Goal: Task Accomplishment & Management: Use online tool/utility

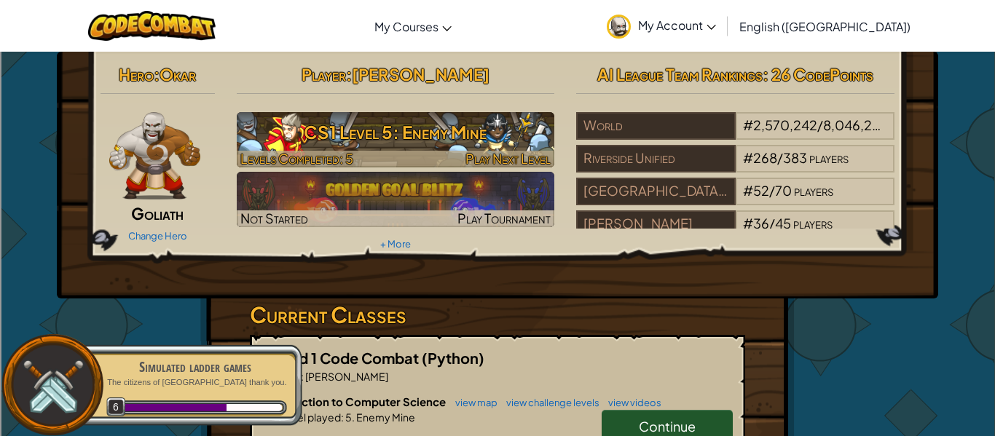
click at [350, 137] on h3 "CS1 Level 5: Enemy Mine" at bounding box center [396, 132] width 318 height 33
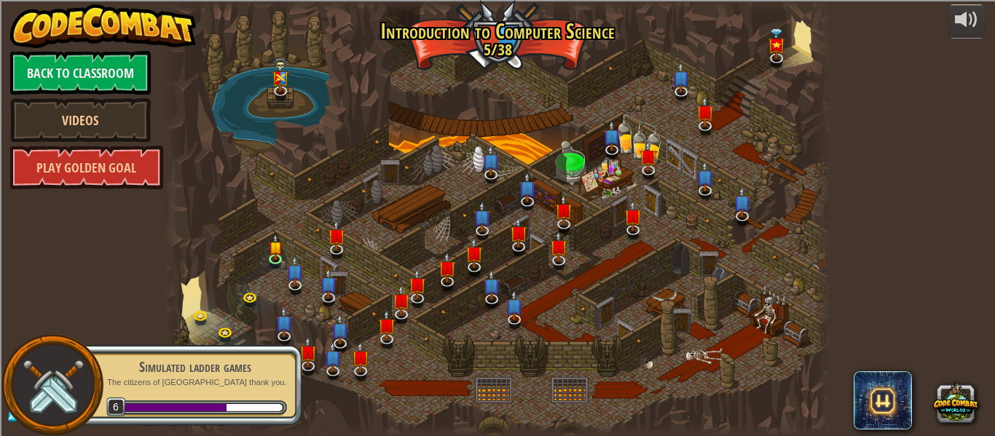
click at [318, 159] on div "25. Kithgard Gates Escape the Kithgard dungeons, and don't let the guardians ge…" at bounding box center [498, 218] width 668 height 436
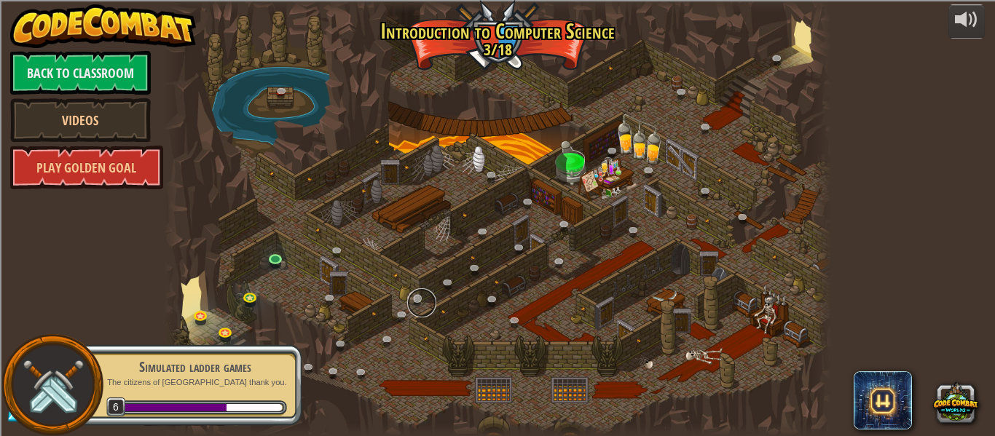
click at [420, 302] on link at bounding box center [421, 303] width 29 height 29
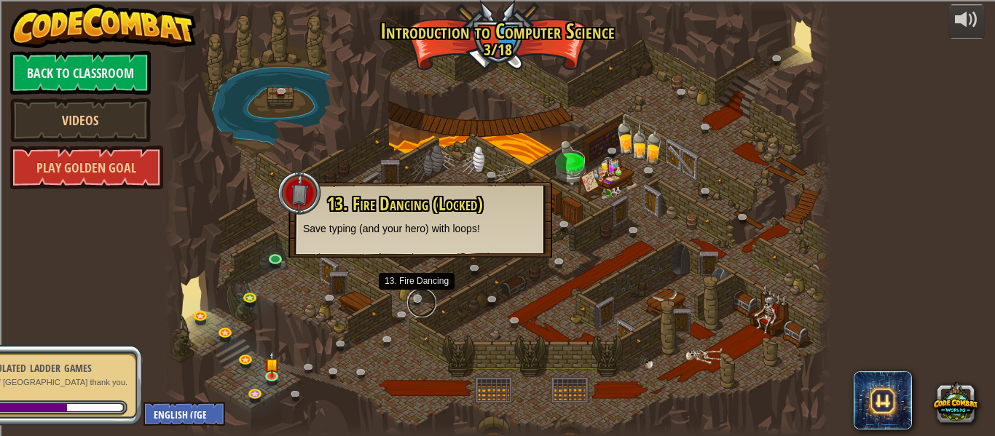
click at [420, 302] on link at bounding box center [421, 303] width 29 height 29
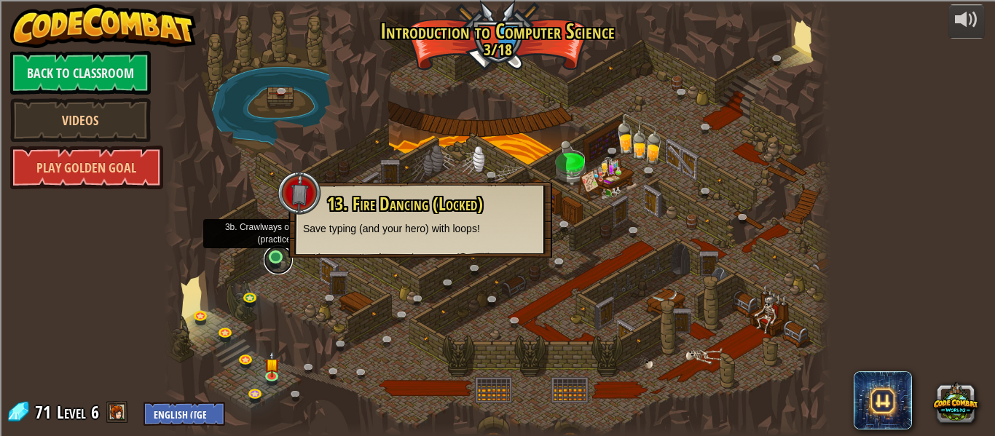
click at [276, 250] on link at bounding box center [278, 260] width 29 height 29
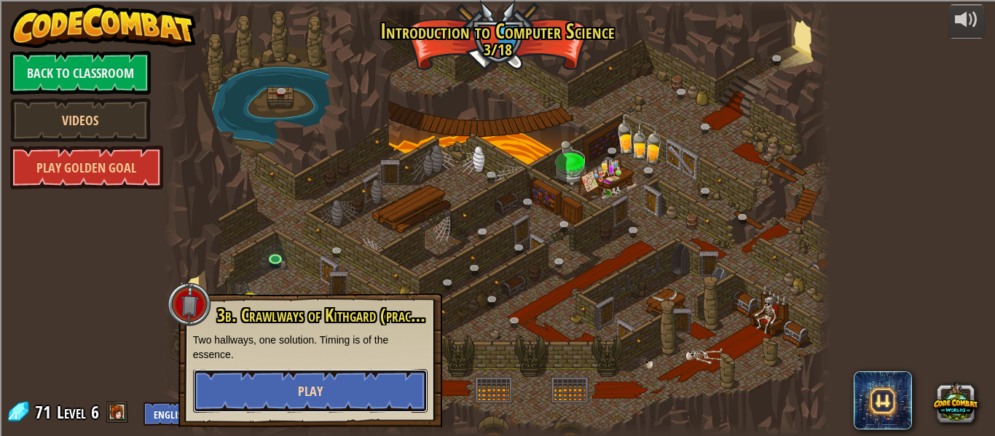
click at [363, 389] on button "Play" at bounding box center [310, 391] width 235 height 44
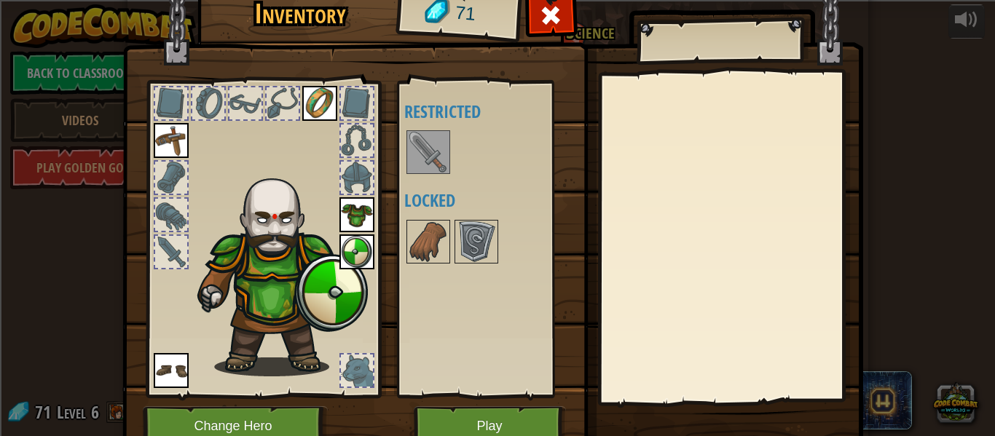
click at [432, 144] on img at bounding box center [428, 152] width 41 height 41
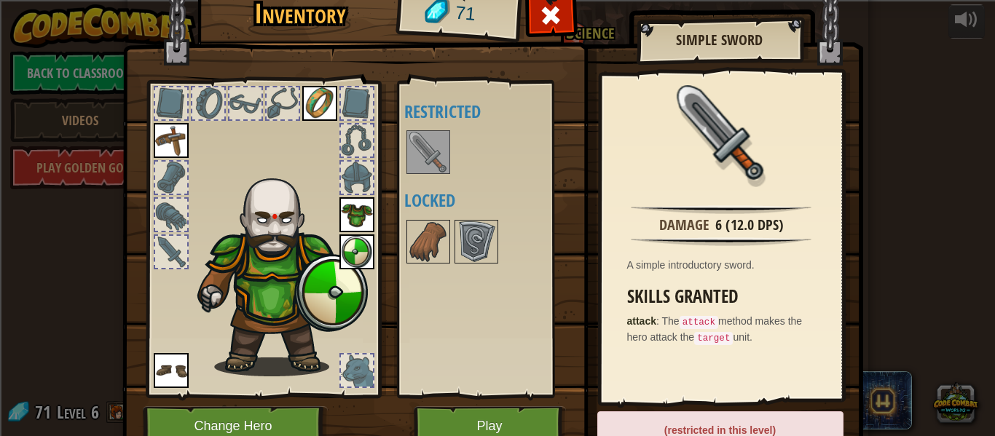
click at [679, 290] on h3 "Skills Granted" at bounding box center [725, 297] width 196 height 20
click at [483, 235] on img at bounding box center [476, 242] width 41 height 41
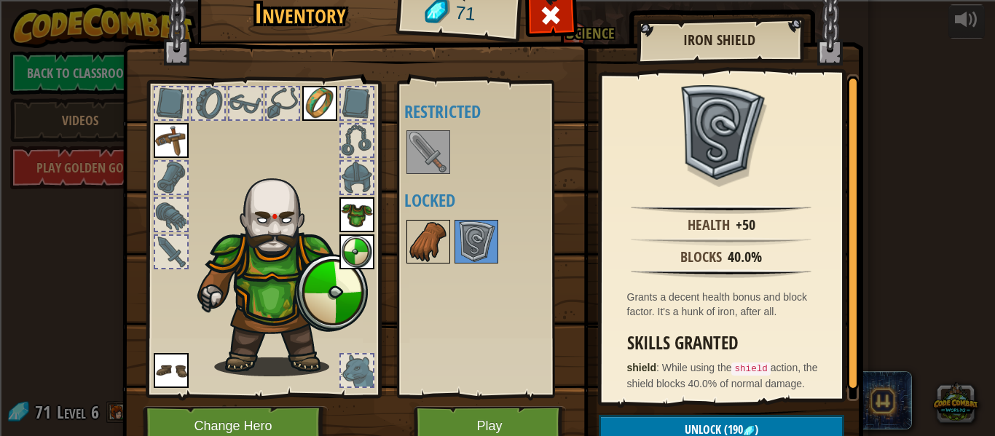
click at [447, 259] on img at bounding box center [428, 242] width 41 height 41
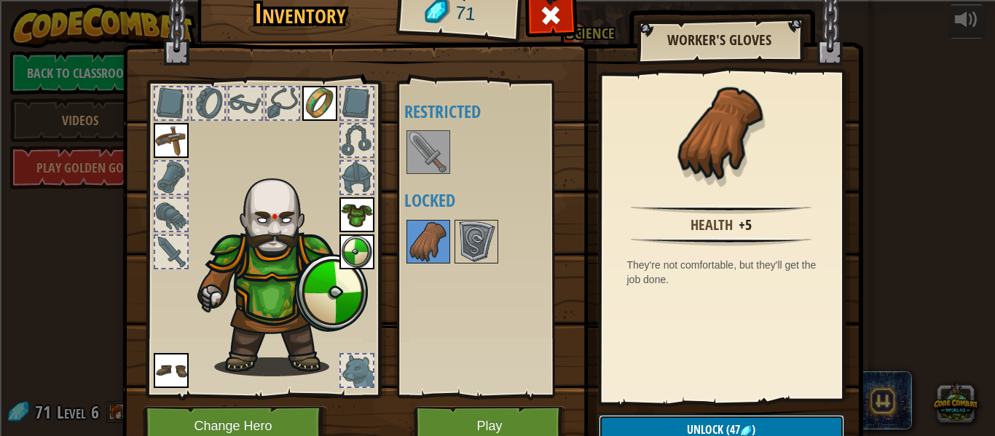
click at [728, 431] on span "(47" at bounding box center [732, 430] width 17 height 16
click at [729, 431] on button "Confirm" at bounding box center [722, 430] width 246 height 30
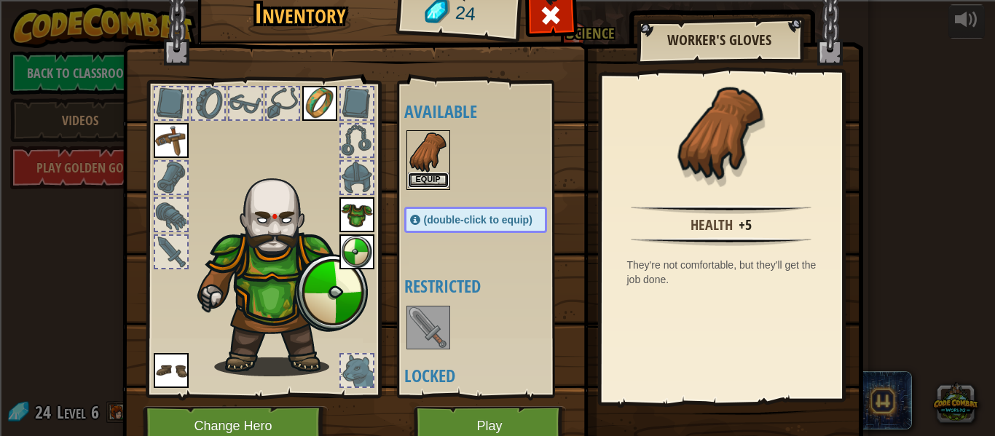
click at [425, 173] on button "Equip" at bounding box center [428, 180] width 41 height 15
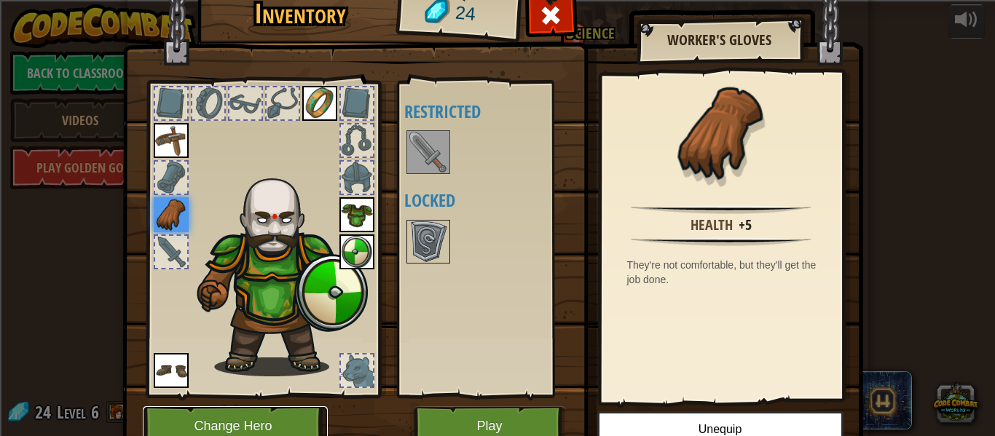
click at [306, 411] on button "Change Hero" at bounding box center [235, 427] width 185 height 40
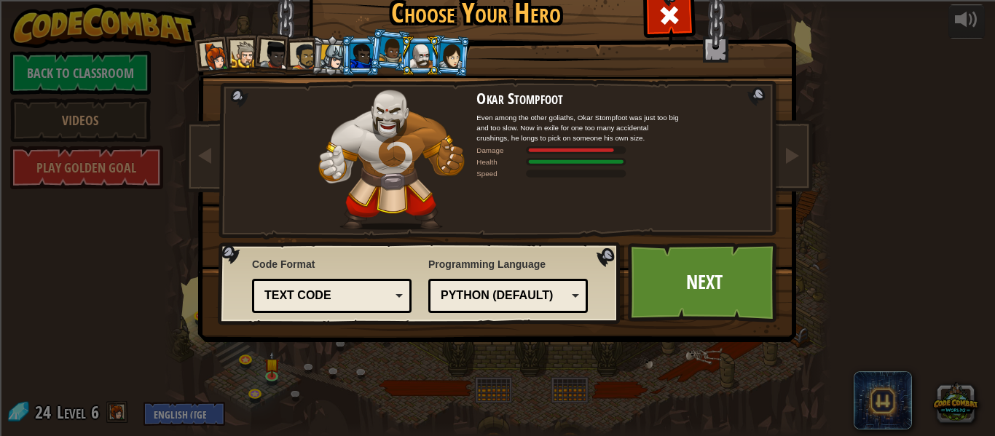
click at [354, 56] on div at bounding box center [362, 55] width 23 height 23
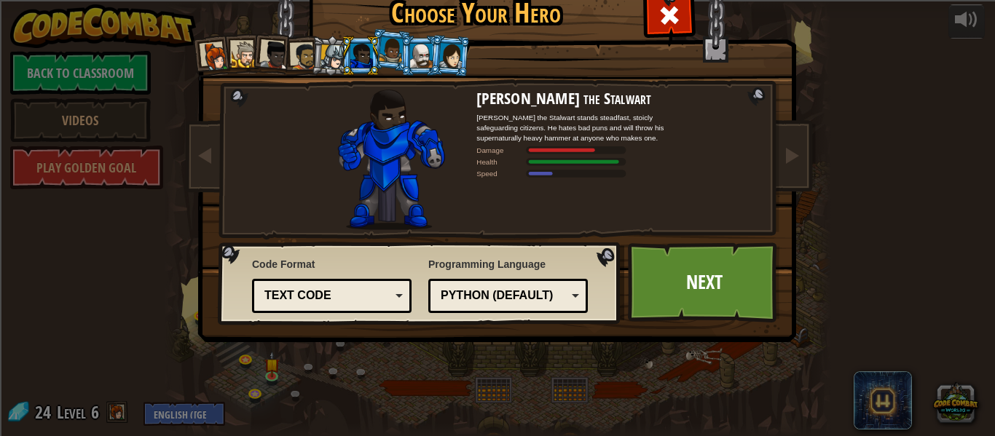
click at [240, 55] on div at bounding box center [245, 55] width 27 height 27
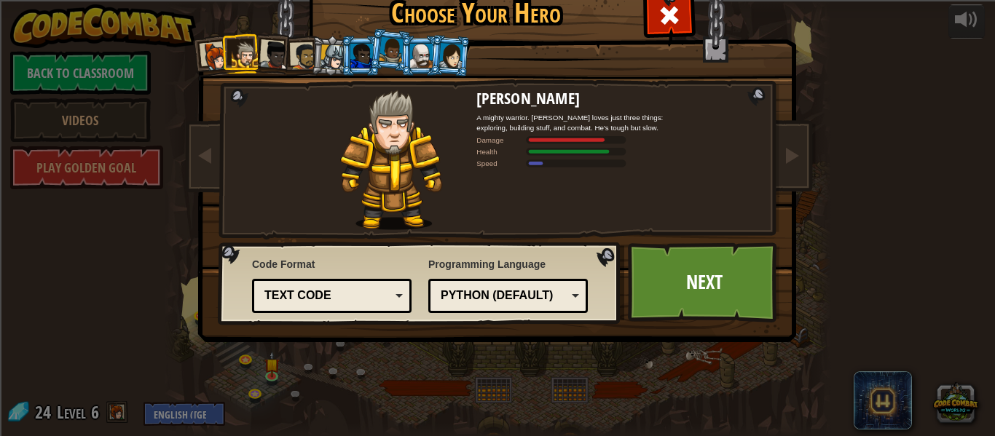
click at [424, 52] on div at bounding box center [421, 55] width 23 height 23
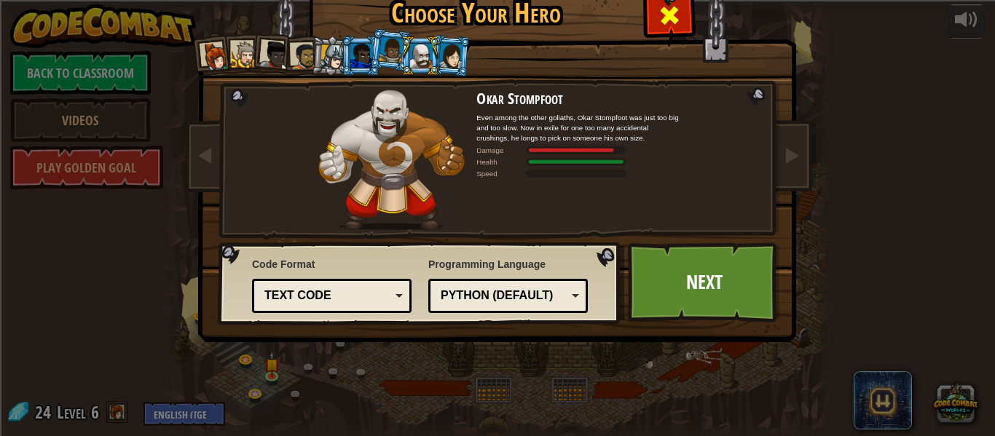
click at [665, 23] on span at bounding box center [669, 15] width 23 height 23
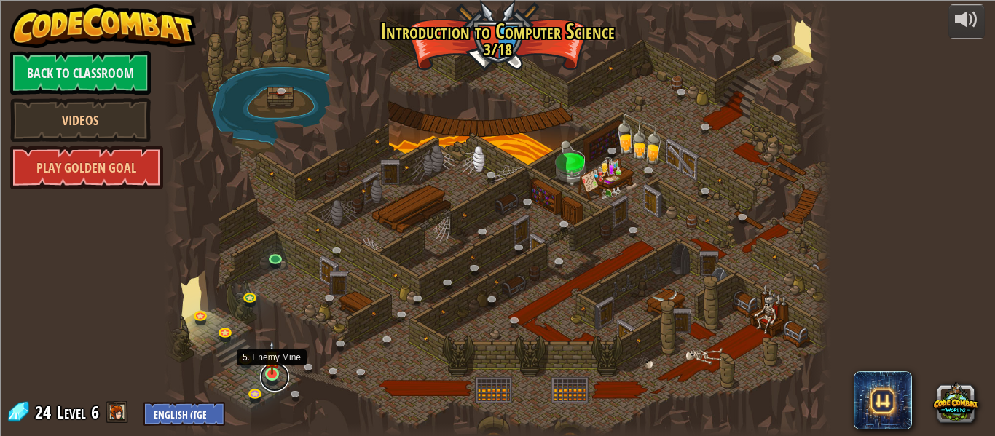
click at [273, 376] on link at bounding box center [274, 377] width 29 height 29
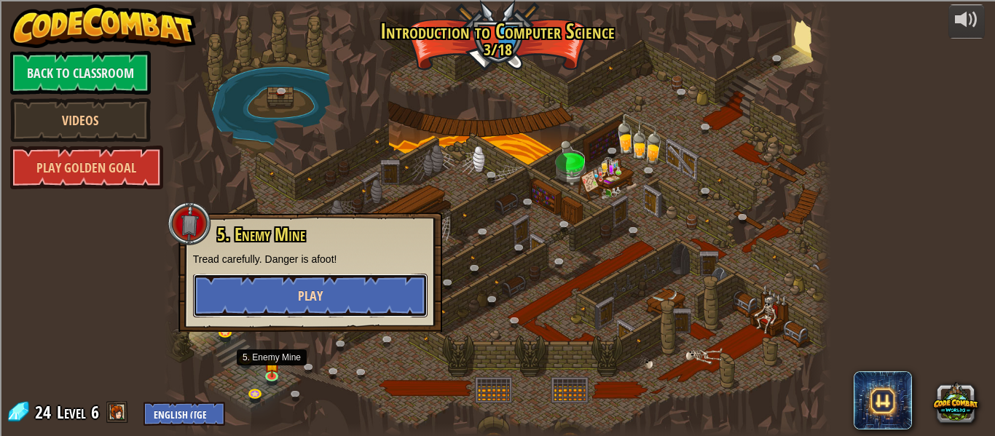
click at [324, 291] on button "Play" at bounding box center [310, 296] width 235 height 44
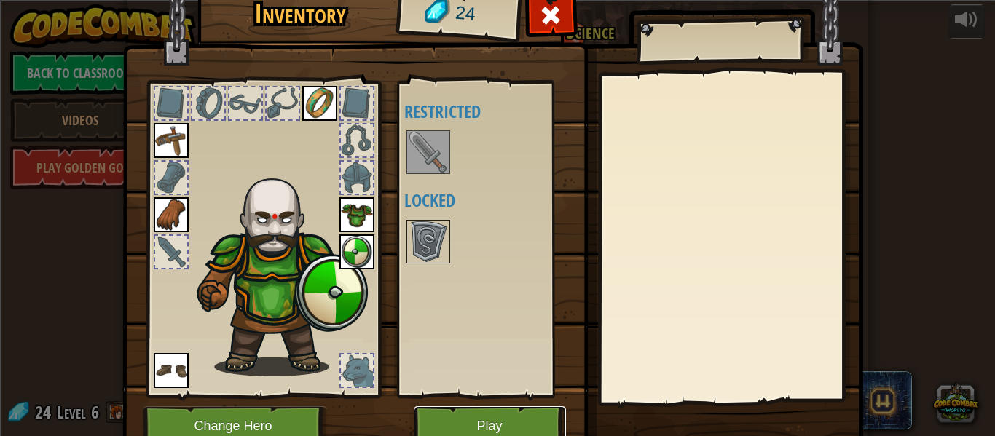
click at [512, 412] on button "Play" at bounding box center [490, 427] width 152 height 40
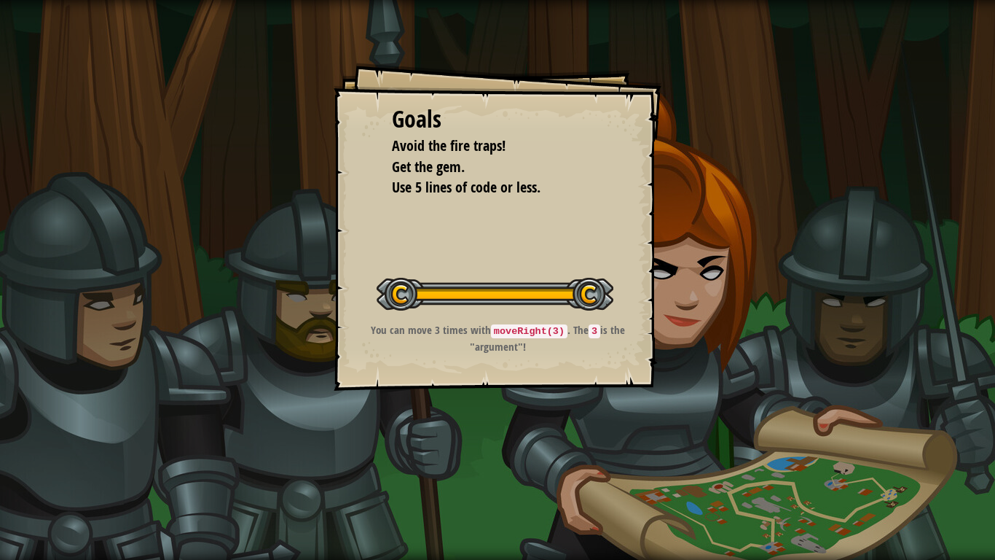
click at [657, 294] on div "Goals Avoid the fire traps! Get the gem. Use 5 lines of code or less. Start Lev…" at bounding box center [498, 227] width 328 height 328
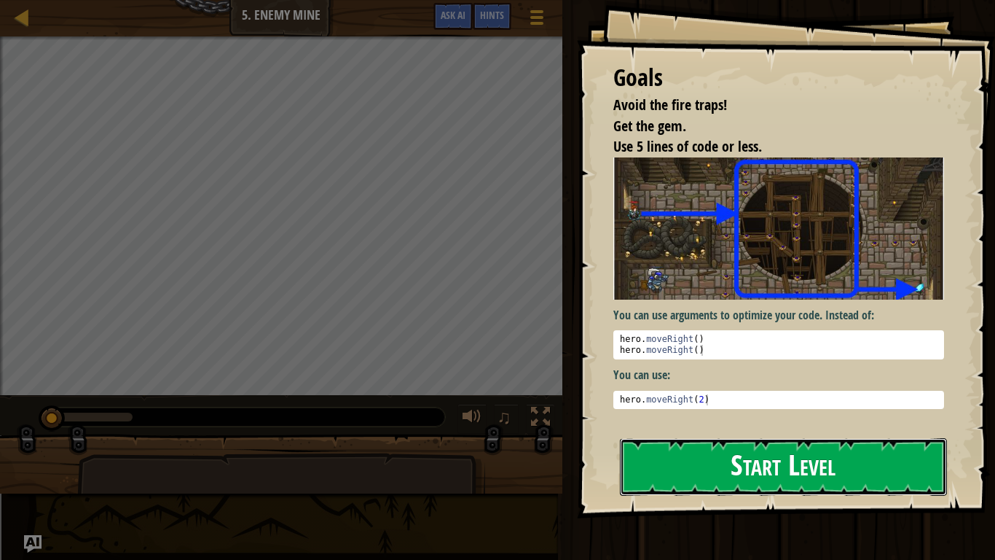
click at [775, 436] on button "Start Level" at bounding box center [783, 467] width 327 height 58
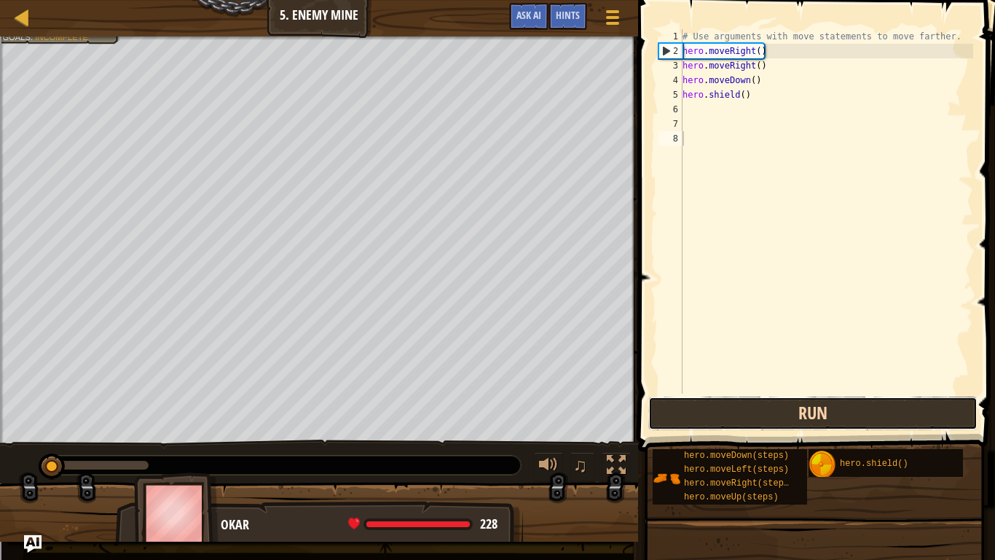
click at [697, 400] on button "Run" at bounding box center [813, 413] width 329 height 34
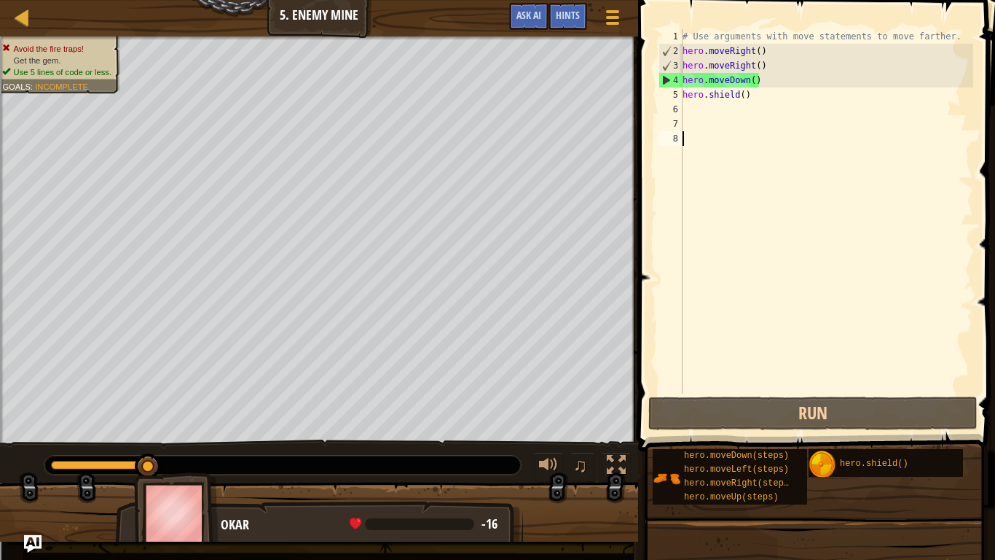
click at [209, 0] on div "Map Introduction to Computer Science 5. Enemy Mine Game Menu Done Hints Ask AI" at bounding box center [319, 18] width 638 height 36
click at [780, 95] on div "# Use arguments with move statements to move farther. hero . moveRight ( ) hero…" at bounding box center [827, 226] width 294 height 394
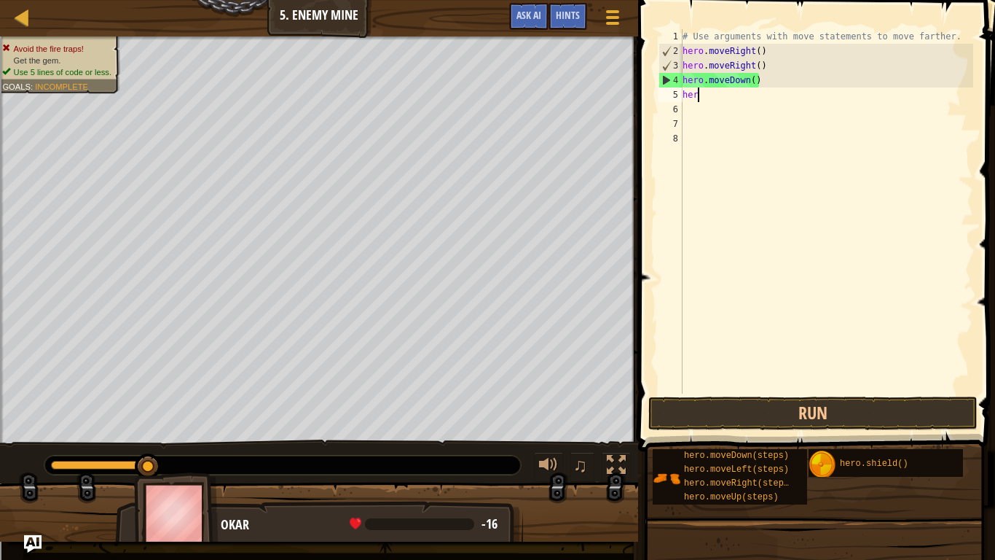
type textarea "h"
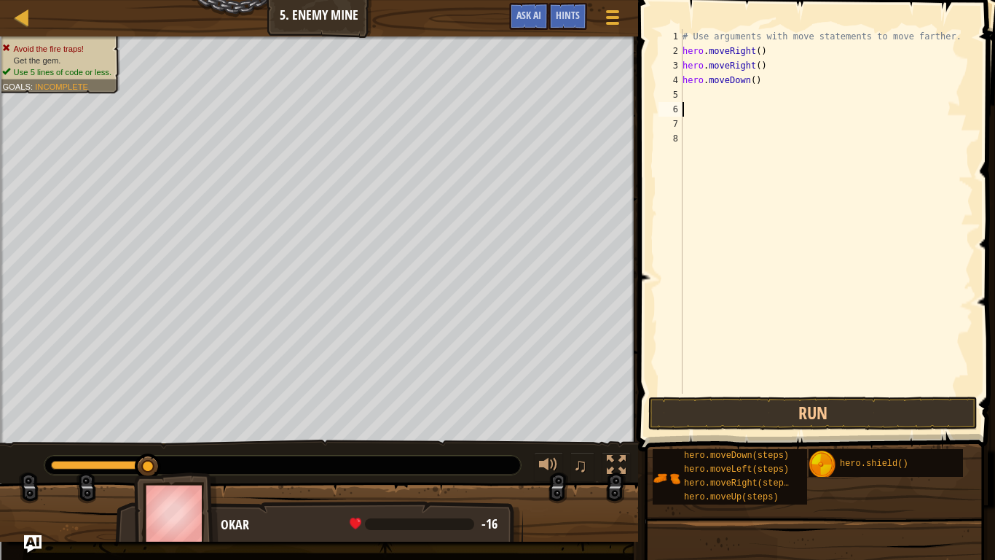
type textarea "h"
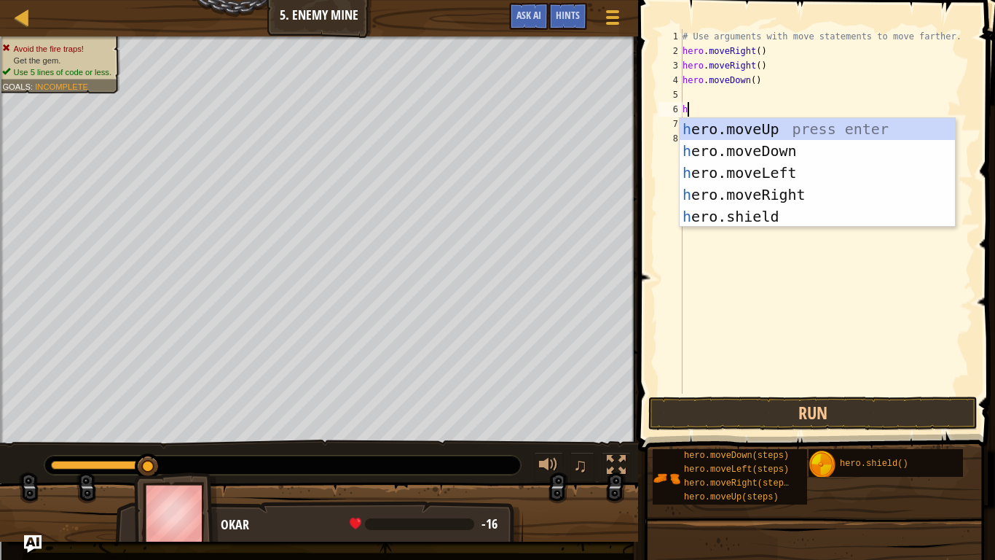
scroll to position [7, 0]
click at [785, 188] on div "h ero.moveUp press enter h ero.moveDown press enter h ero.moveLeft press enter …" at bounding box center [817, 194] width 275 height 153
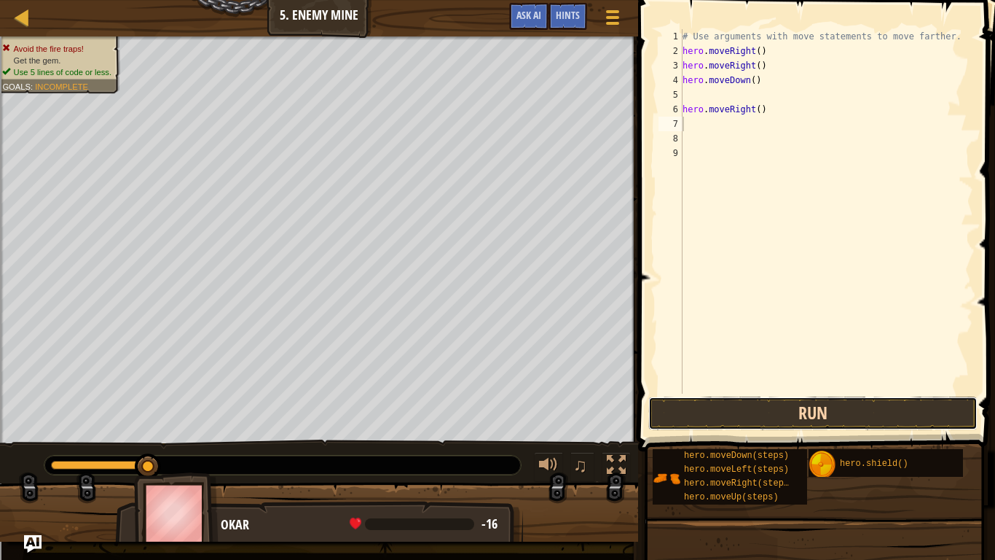
click at [785, 419] on button "Run" at bounding box center [813, 413] width 329 height 34
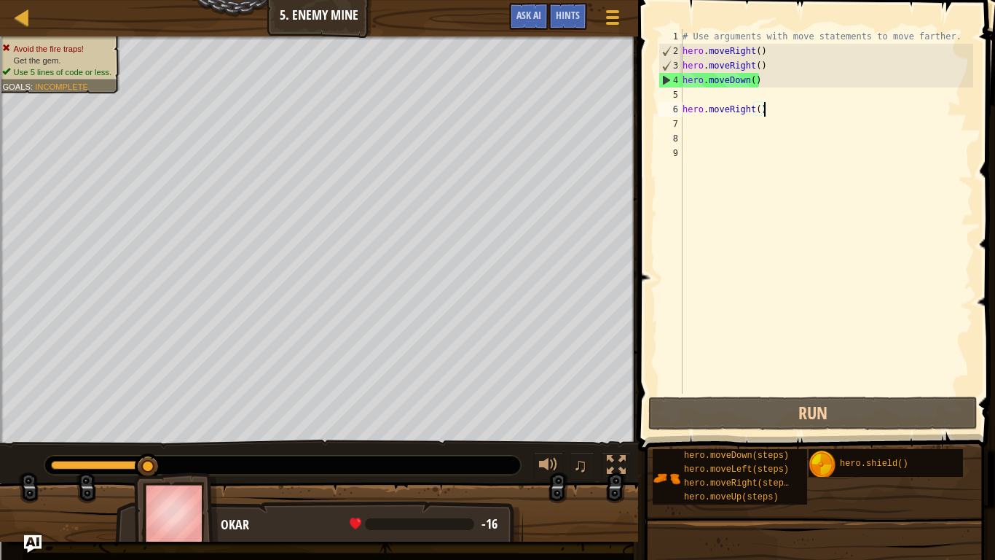
click at [789, 104] on div "# Use arguments with move statements to move farther. hero . moveRight ( ) hero…" at bounding box center [827, 226] width 294 height 394
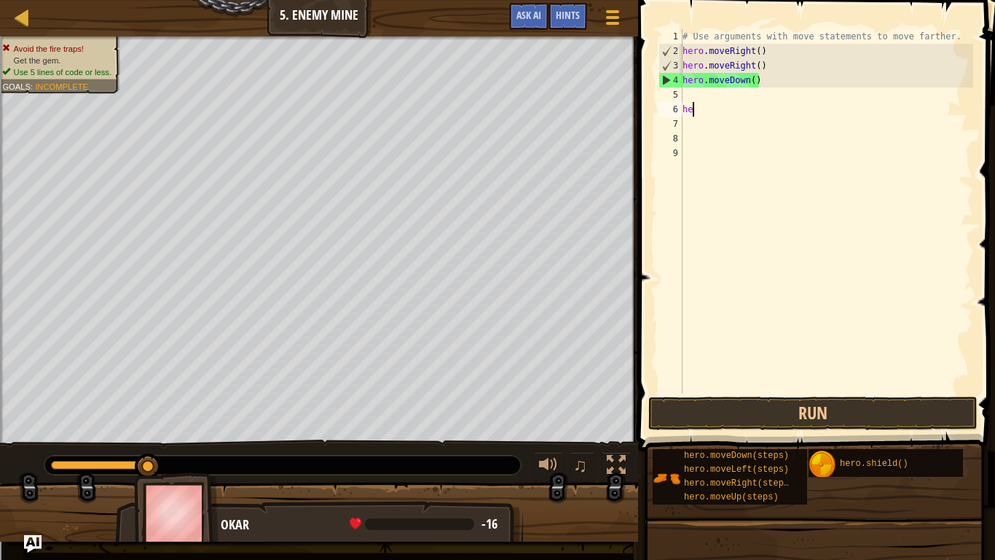
type textarea "h"
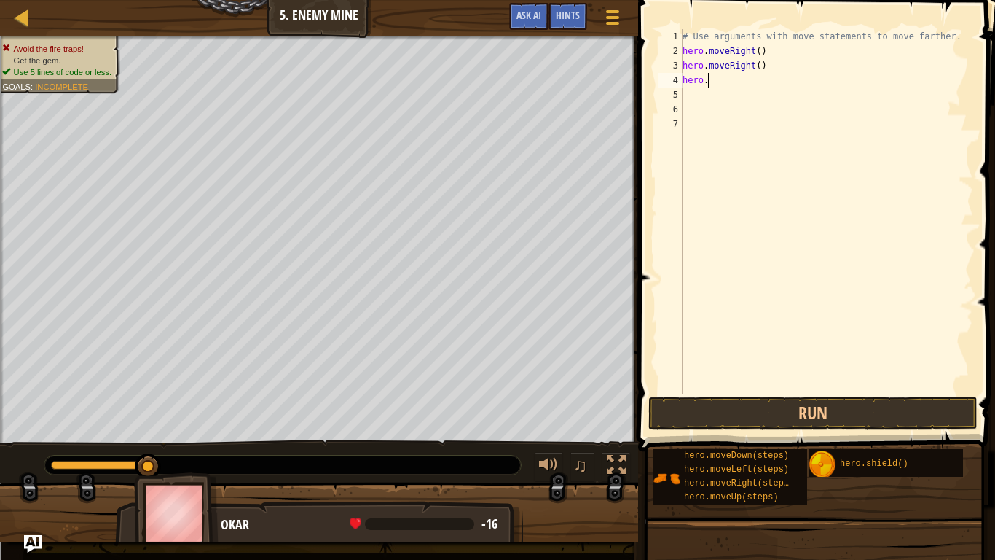
type textarea "h"
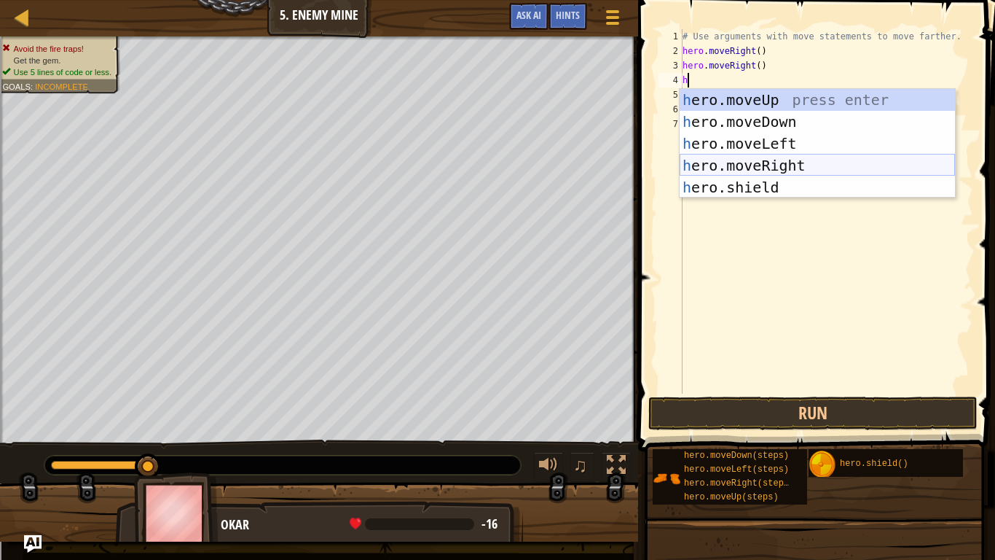
click at [794, 157] on div "h ero.moveUp press enter h ero.moveDown press enter h ero.moveLeft press enter …" at bounding box center [817, 165] width 275 height 153
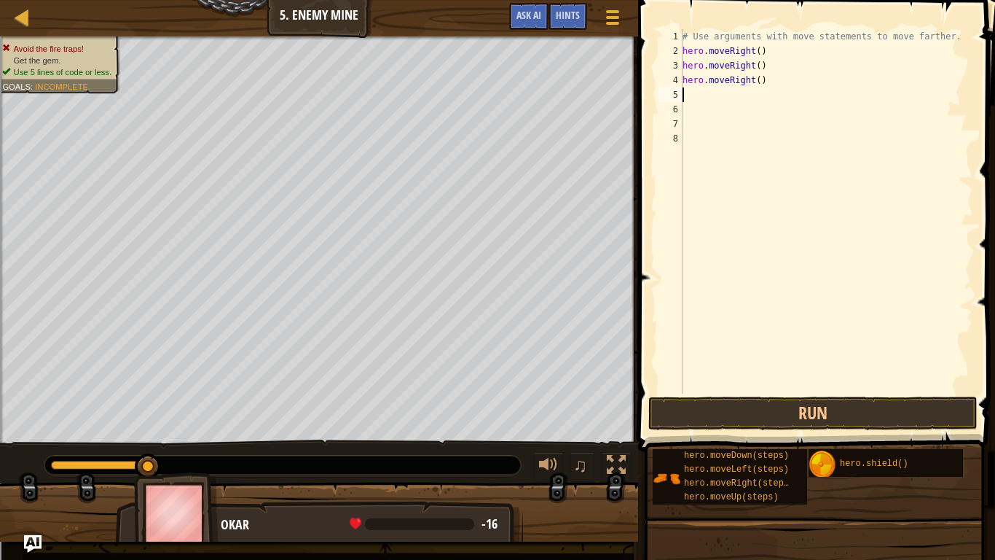
type textarea "h"
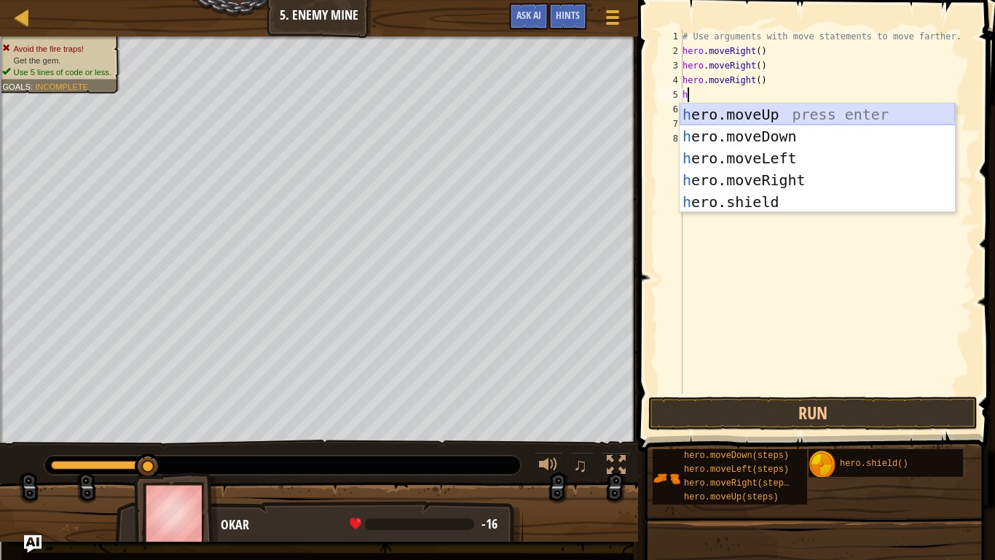
click at [801, 111] on div "h ero.moveUp press enter h ero.moveDown press enter h ero.moveLeft press enter …" at bounding box center [817, 179] width 275 height 153
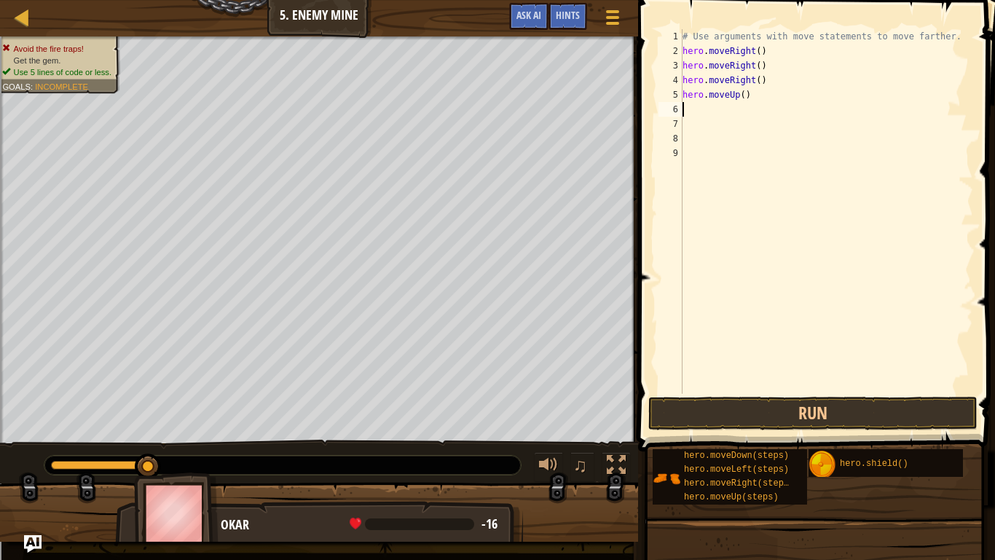
click at [783, 105] on div "# Use arguments with move statements to move farther. hero . moveRight ( ) hero…" at bounding box center [827, 226] width 294 height 394
click at [731, 432] on span at bounding box center [818, 205] width 369 height 494
click at [721, 410] on button "Run" at bounding box center [813, 413] width 329 height 34
type textarea "h"
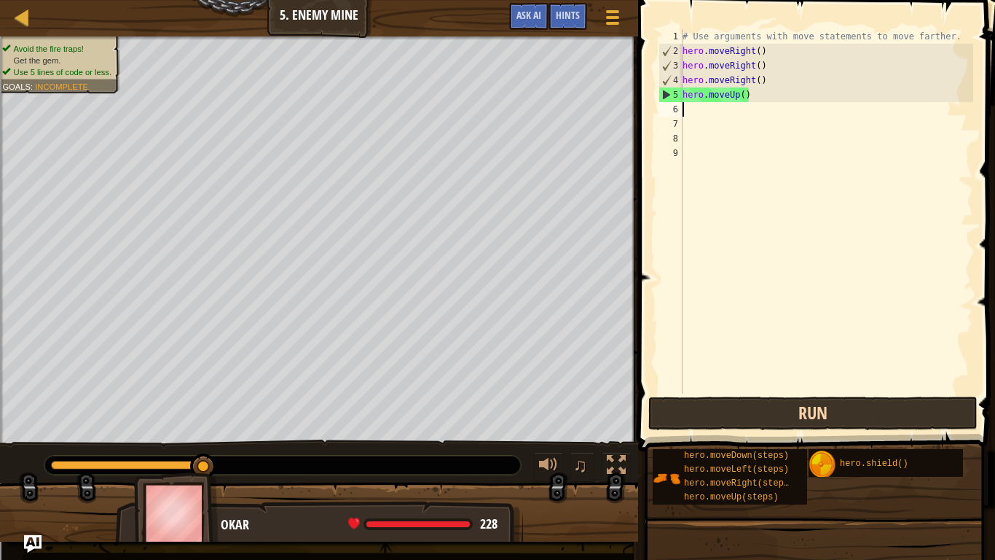
type textarea "h"
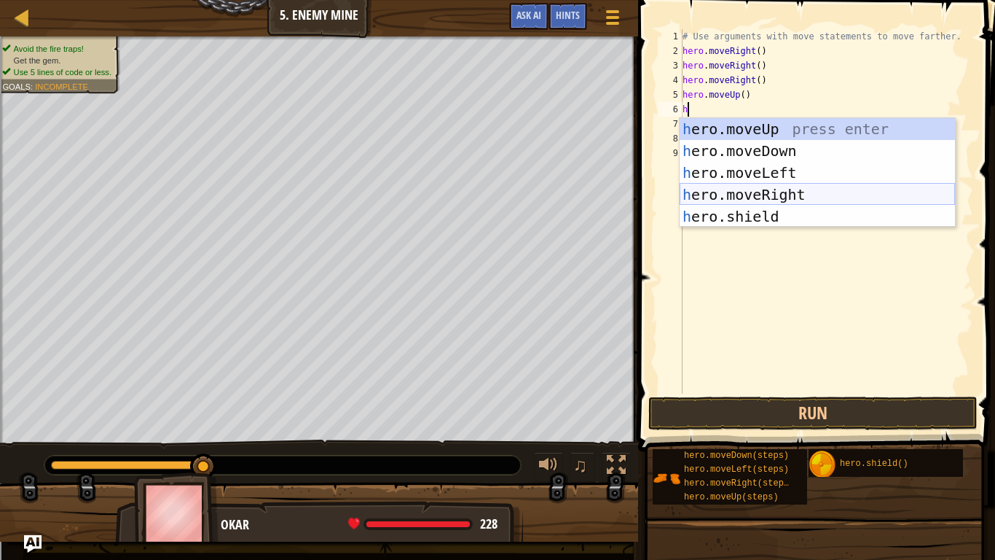
click at [791, 192] on div "h ero.moveUp press enter h ero.moveDown press enter h ero.moveLeft press enter …" at bounding box center [817, 194] width 275 height 153
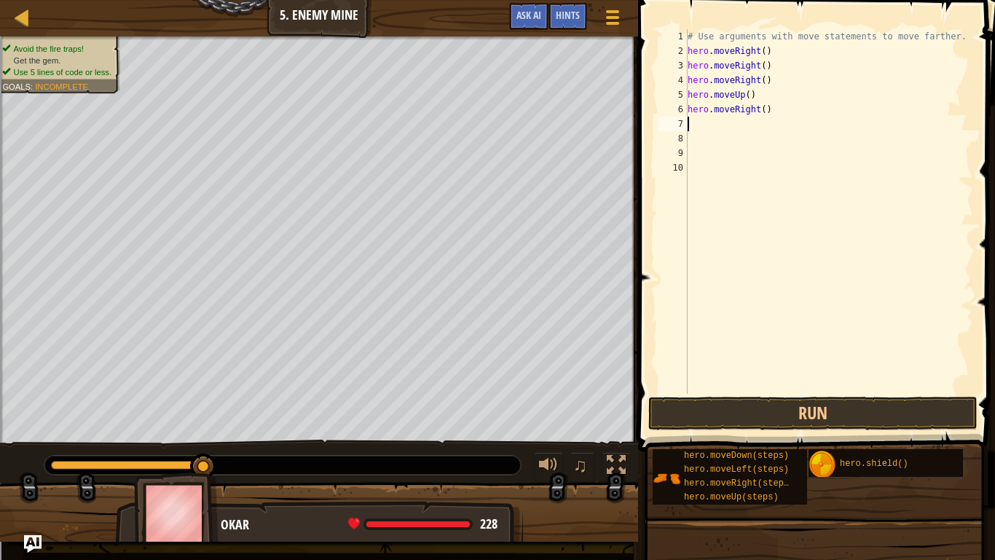
type textarea "h"
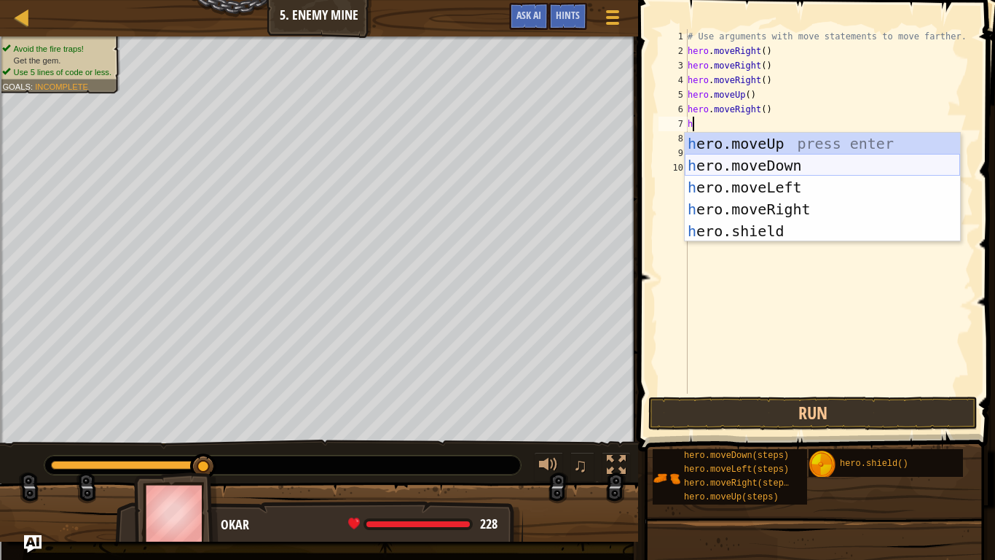
click at [778, 171] on div "h ero.moveUp press enter h ero.moveDown press enter h ero.moveLeft press enter …" at bounding box center [822, 209] width 275 height 153
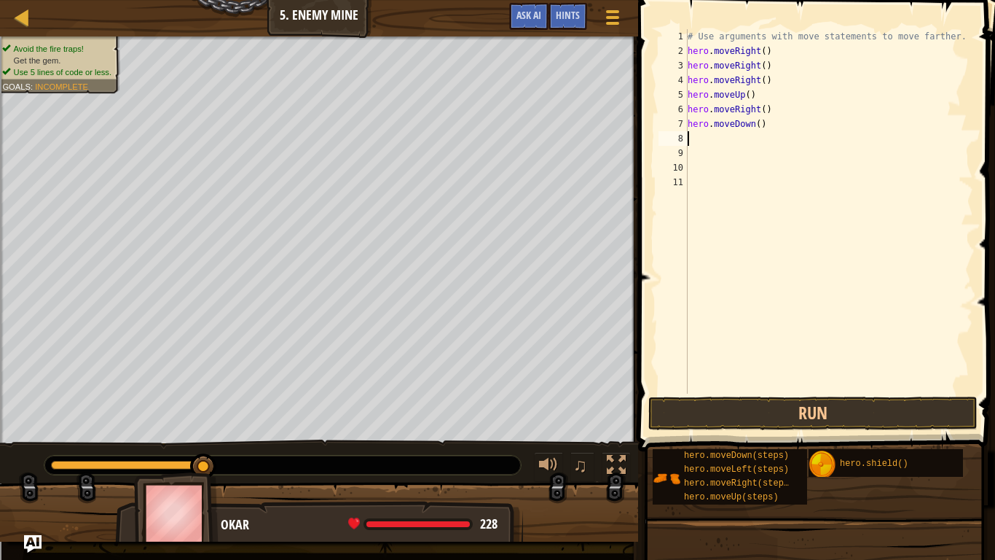
type textarea "h"
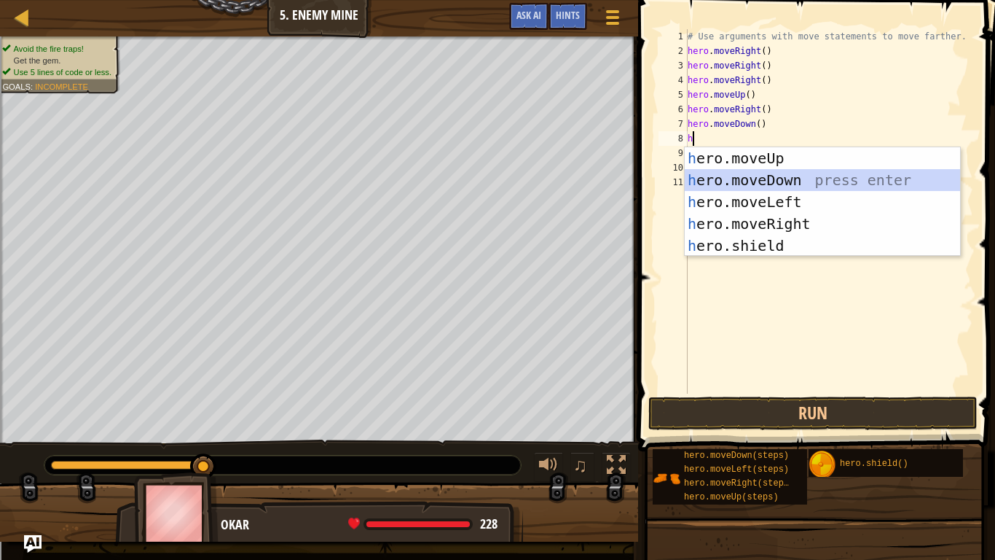
click at [778, 185] on div "h ero.moveUp press enter h ero.moveDown press enter h ero.moveLeft press enter …" at bounding box center [822, 223] width 275 height 153
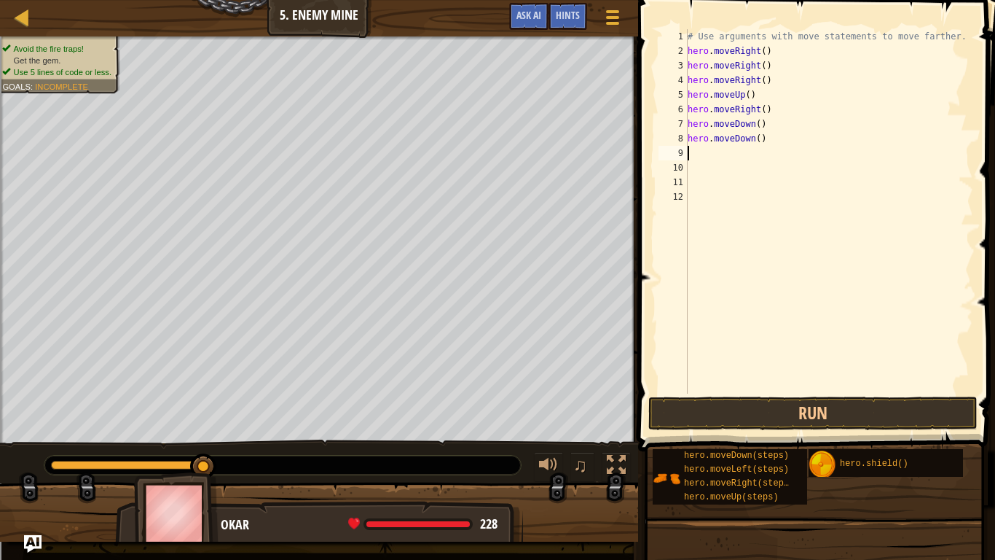
type textarea "h"
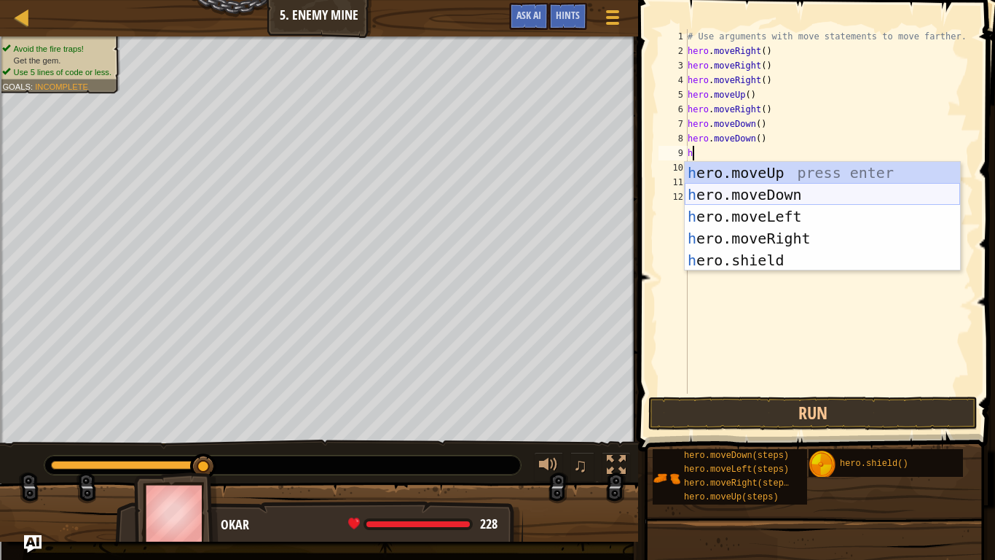
click at [774, 196] on div "h ero.moveUp press enter h ero.moveDown press enter h ero.moveLeft press enter …" at bounding box center [822, 238] width 275 height 153
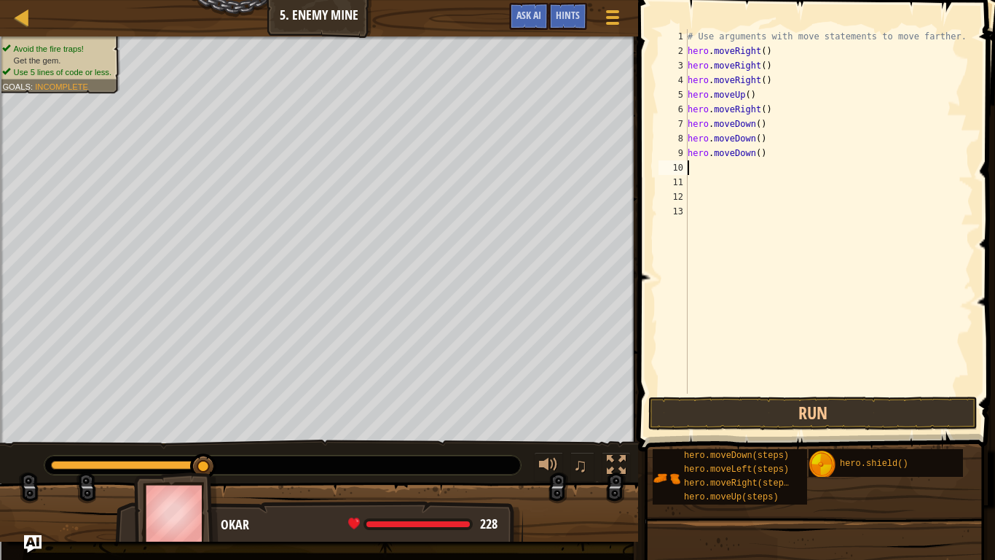
type textarea "h"
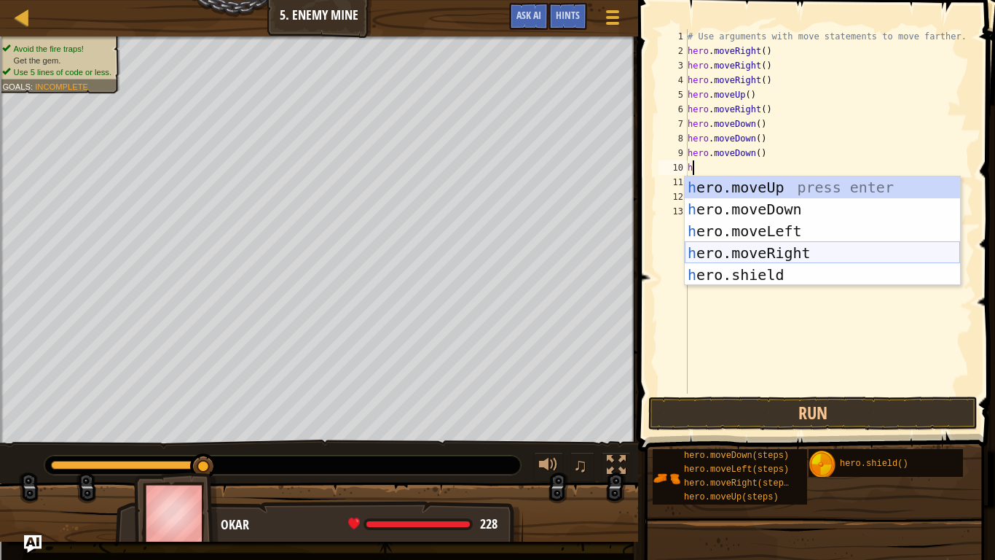
click at [819, 257] on div "h ero.moveUp press enter h ero.moveDown press enter h ero.moveLeft press enter …" at bounding box center [822, 252] width 275 height 153
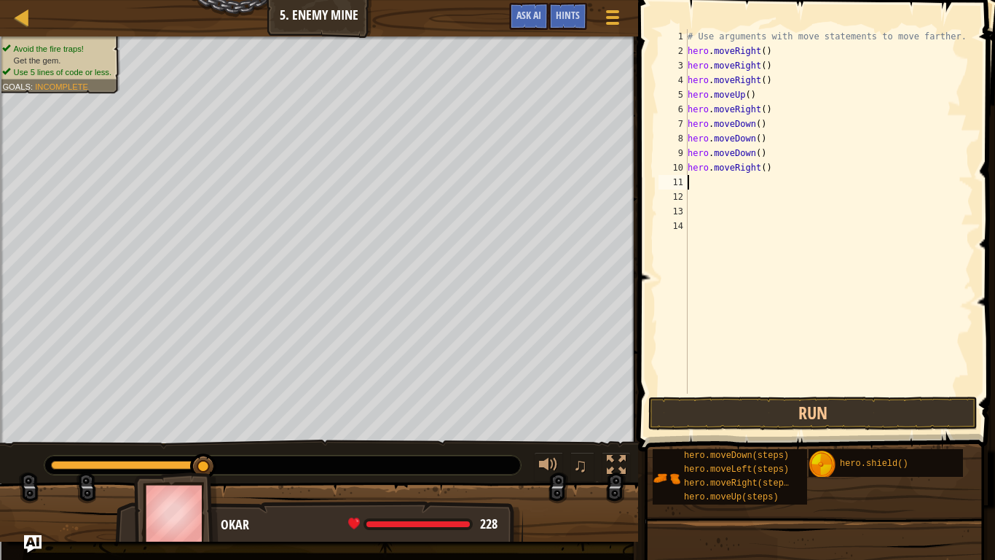
click at [819, 257] on div "# Use arguments with move statements to move farther. hero . moveRight ( ) hero…" at bounding box center [829, 226] width 289 height 394
type textarea "h"
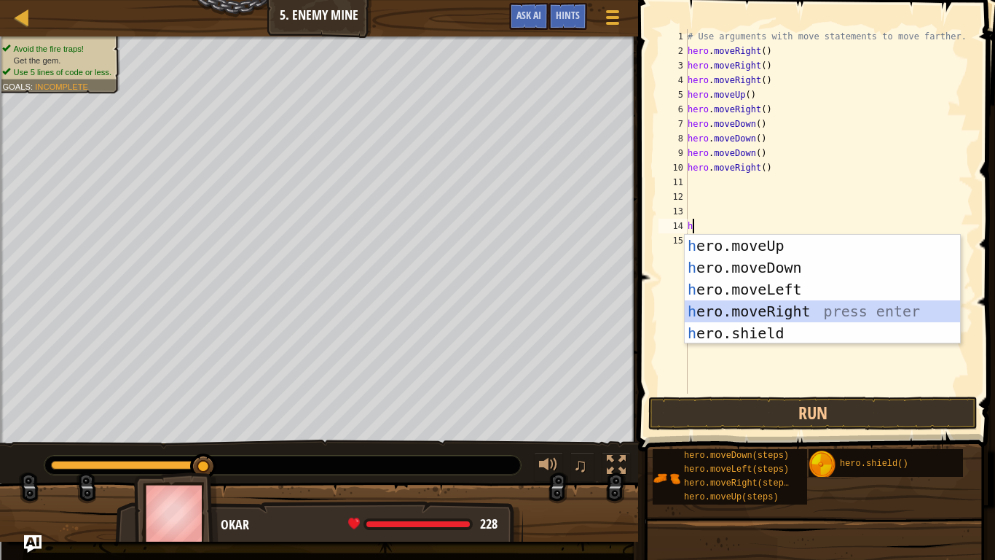
click at [819, 306] on div "h ero.moveUp press enter h ero.moveDown press enter h ero.moveLeft press enter …" at bounding box center [822, 311] width 275 height 153
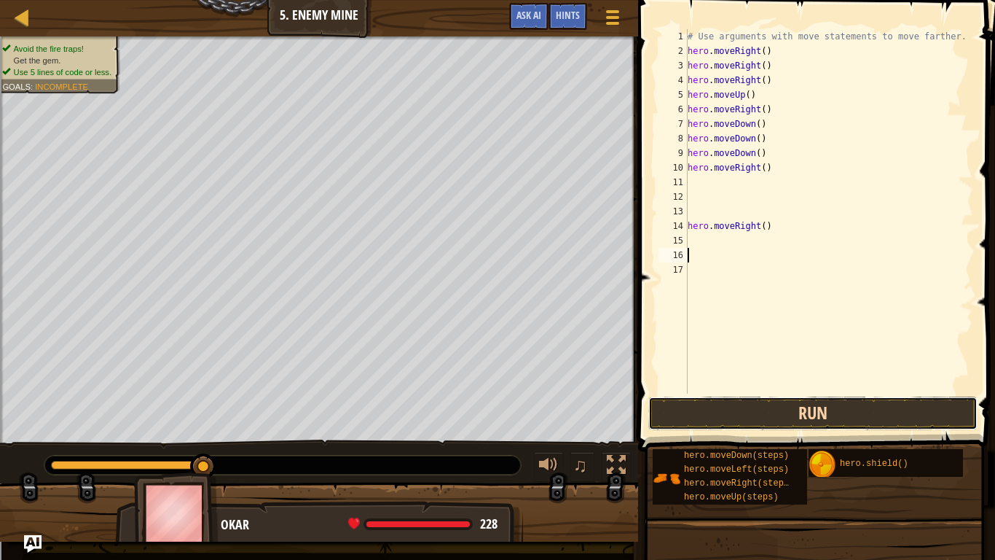
click at [872, 412] on button "Run" at bounding box center [813, 413] width 329 height 34
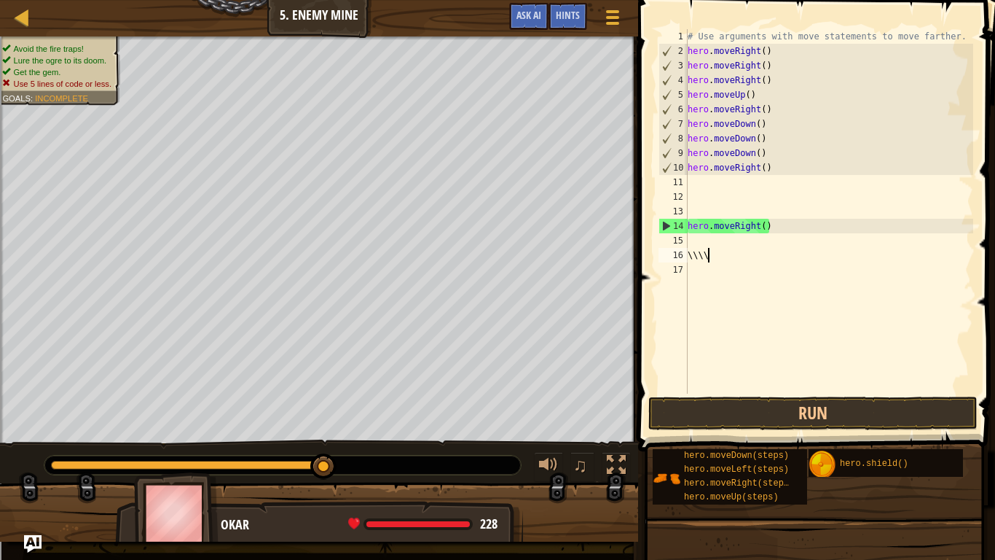
scroll to position [7, 4]
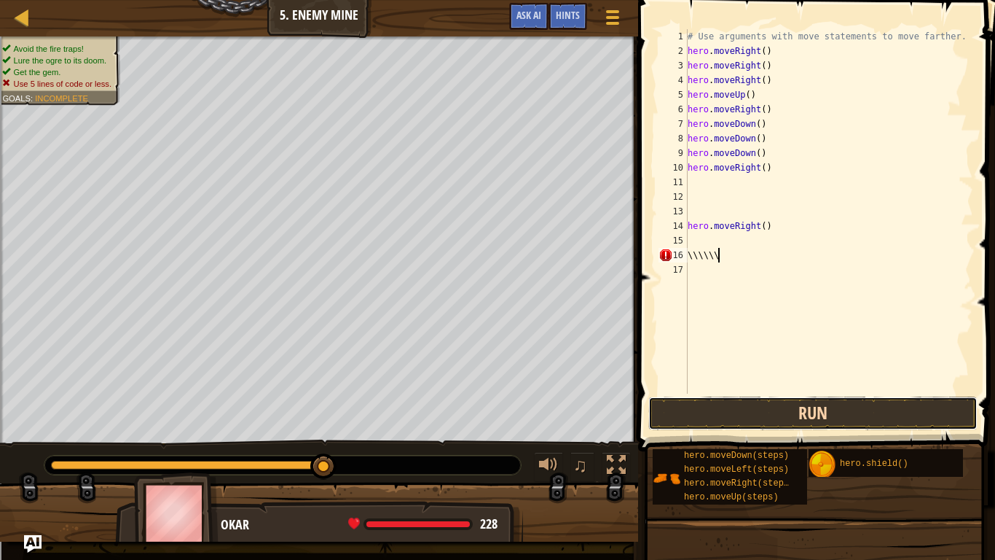
click at [823, 420] on button "Run" at bounding box center [813, 413] width 329 height 34
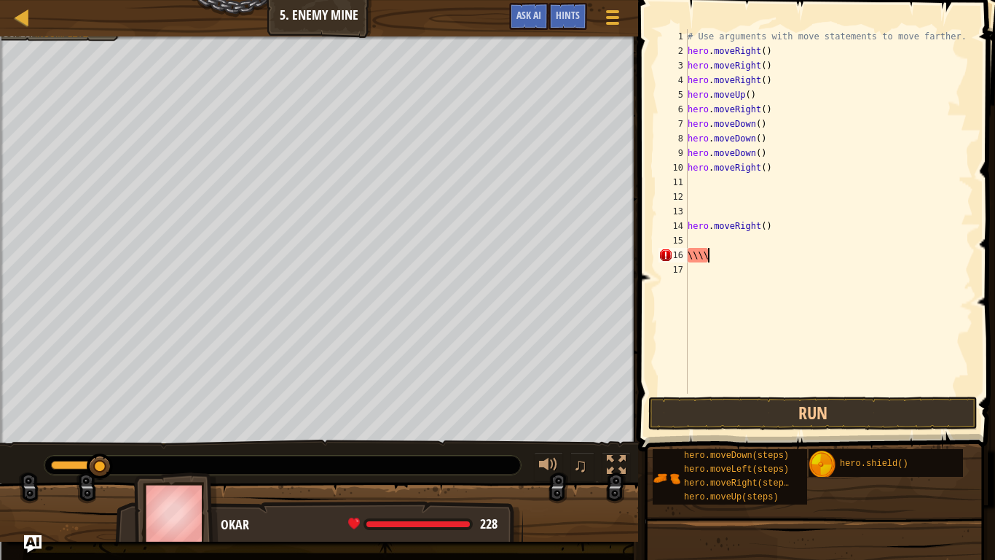
scroll to position [7, 1]
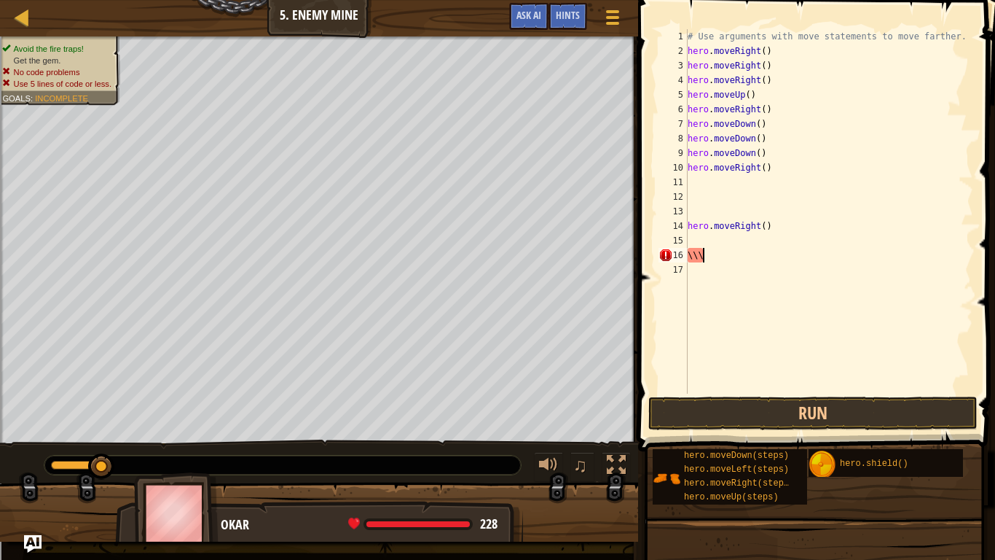
type textarea "\"
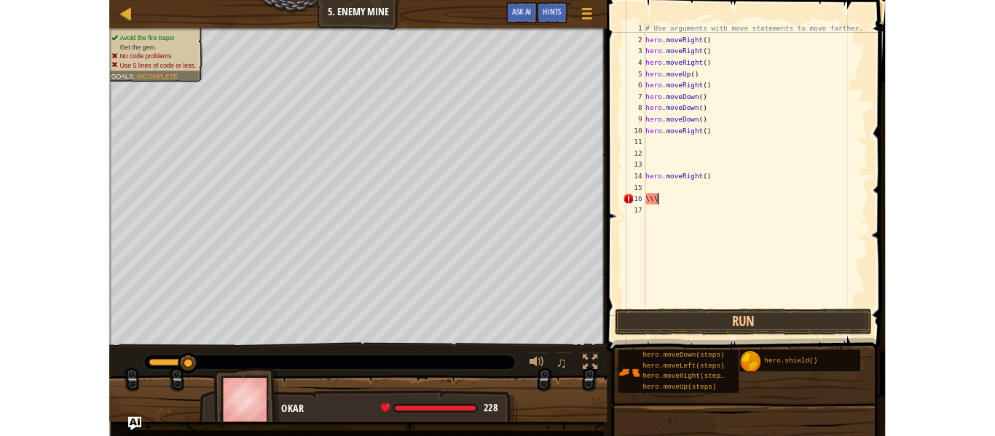
scroll to position [7, 0]
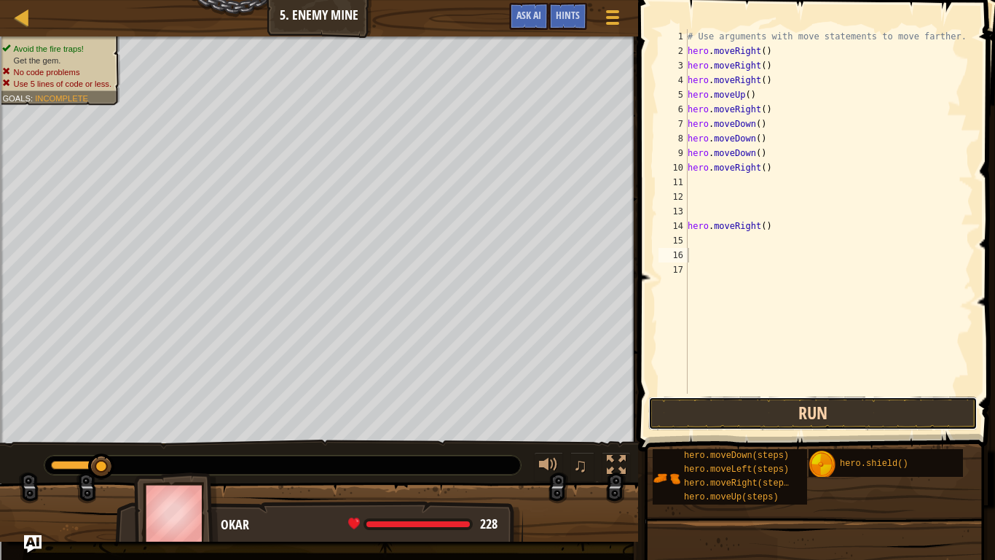
click at [745, 407] on button "Run" at bounding box center [813, 413] width 329 height 34
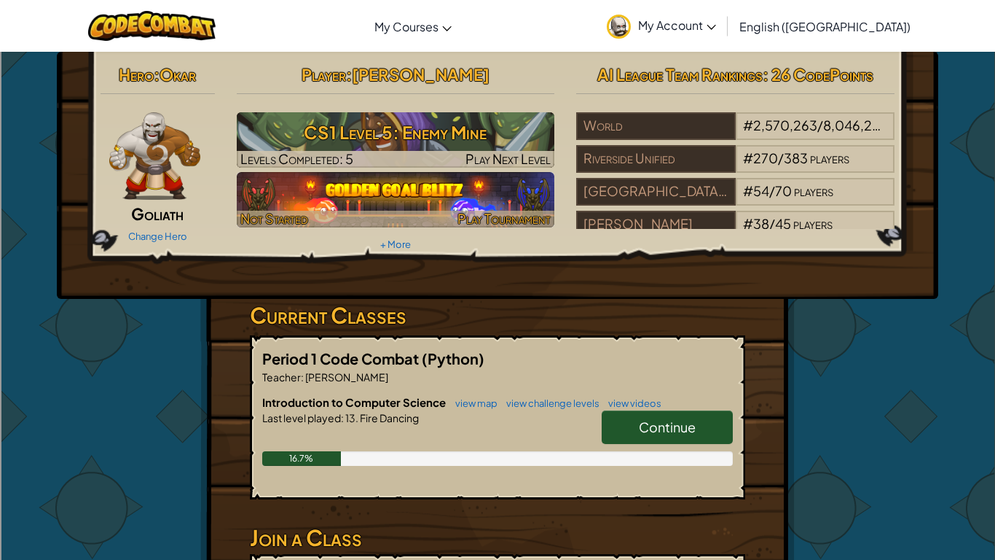
click at [257, 192] on img at bounding box center [396, 199] width 318 height 55
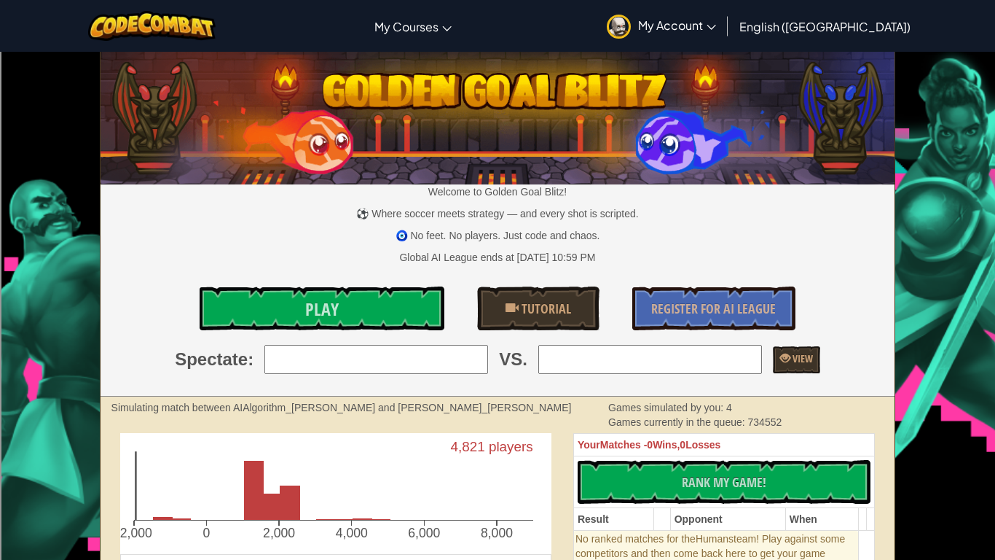
click at [257, 192] on p "Welcome to Golden Goal Blitz!" at bounding box center [498, 191] width 795 height 15
click at [288, 314] on link "Play" at bounding box center [322, 308] width 245 height 44
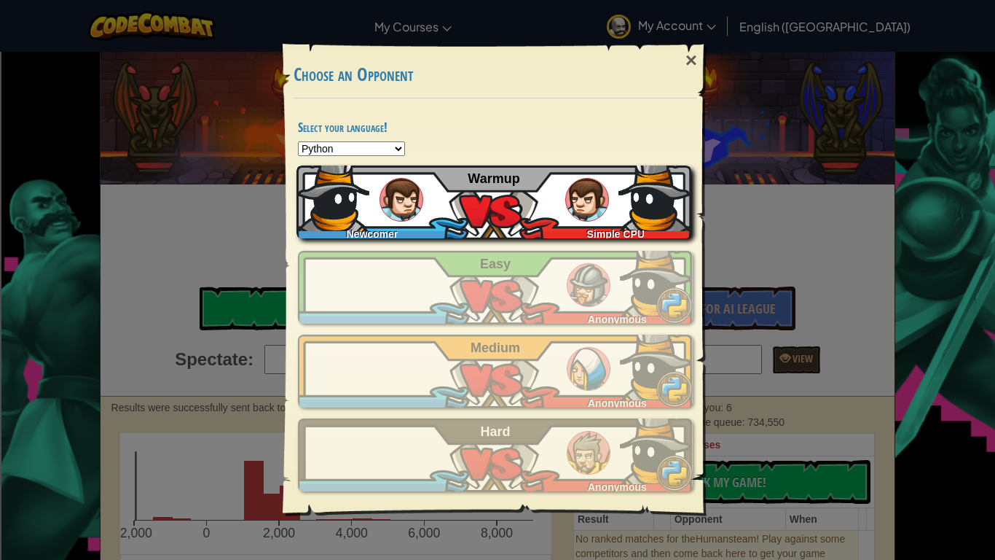
click at [401, 214] on img at bounding box center [402, 200] width 44 height 44
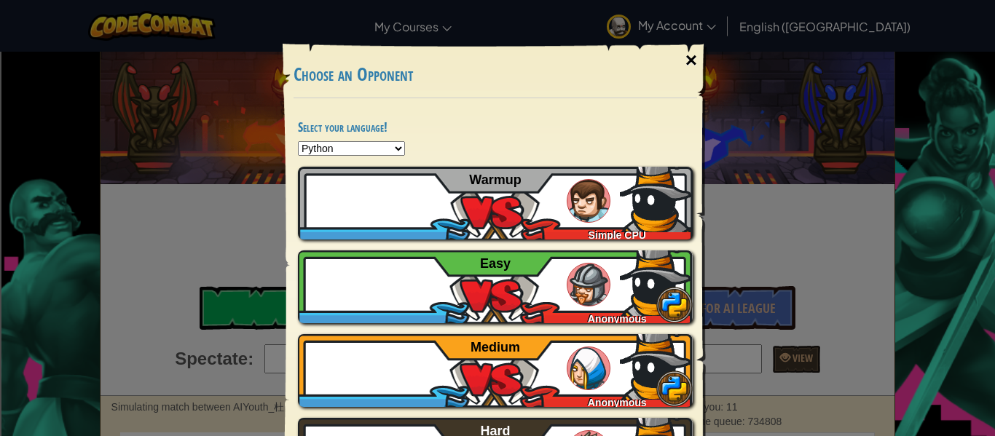
click at [700, 48] on div "×" at bounding box center [692, 60] width 34 height 42
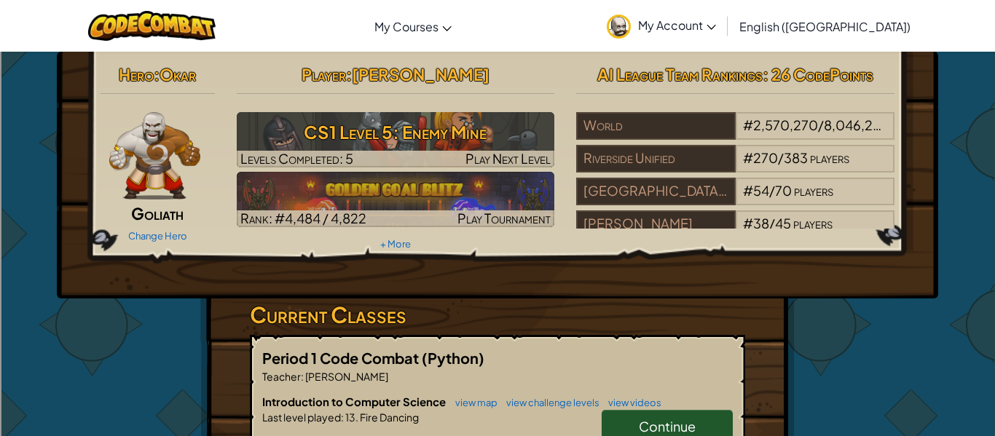
click at [428, 106] on hr at bounding box center [396, 100] width 318 height 15
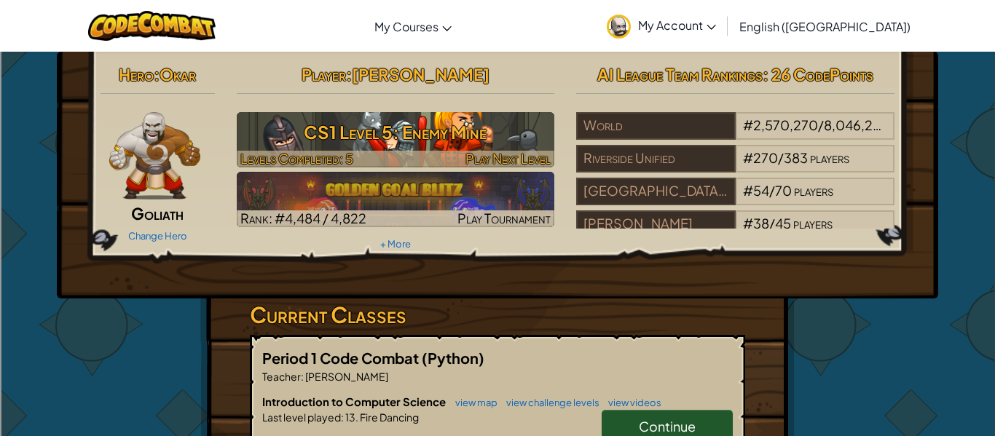
click at [424, 134] on h3 "CS1 Level 5: Enemy Mine" at bounding box center [396, 132] width 318 height 33
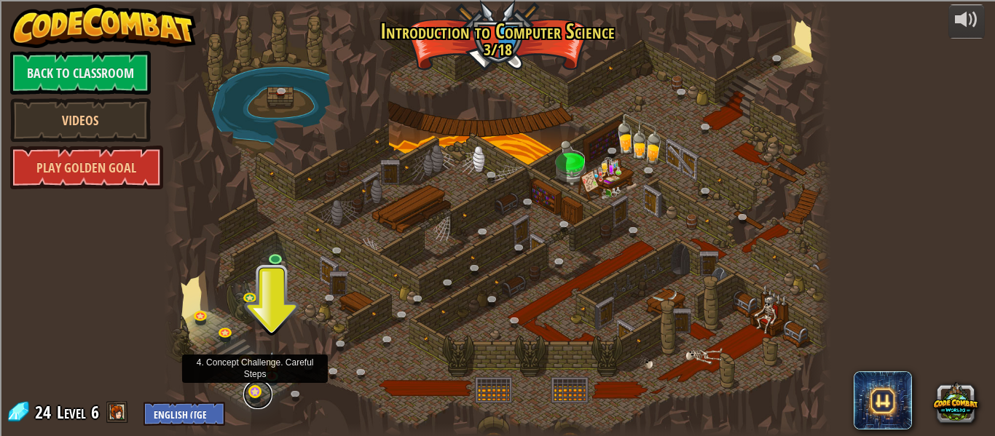
click at [256, 396] on link at bounding box center [257, 394] width 29 height 29
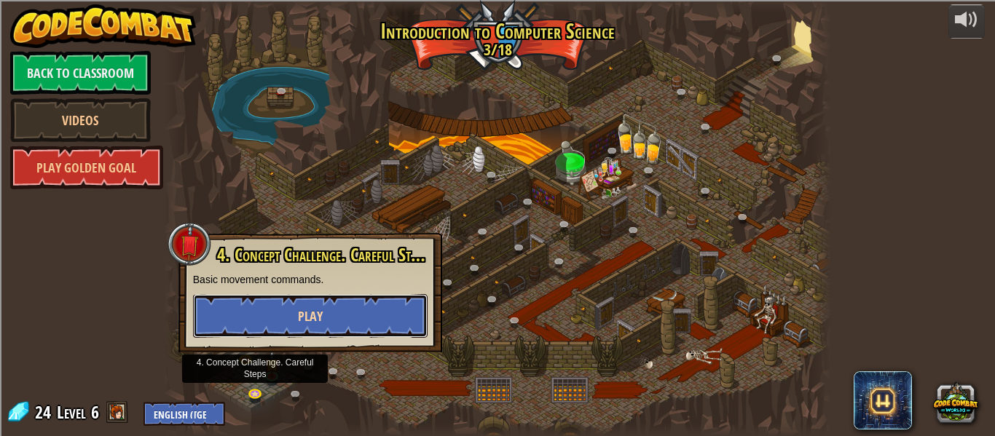
click at [289, 328] on button "Play" at bounding box center [310, 316] width 235 height 44
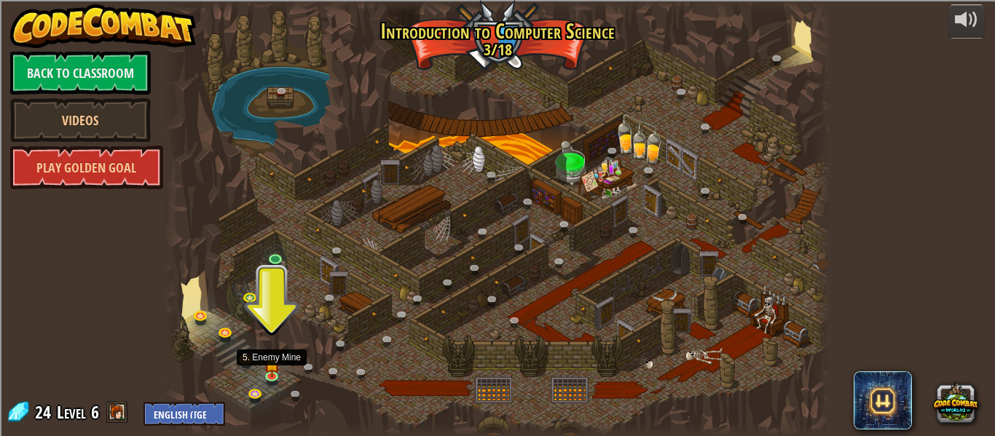
click at [282, 364] on div at bounding box center [498, 218] width 668 height 436
click at [273, 365] on img at bounding box center [272, 357] width 15 height 35
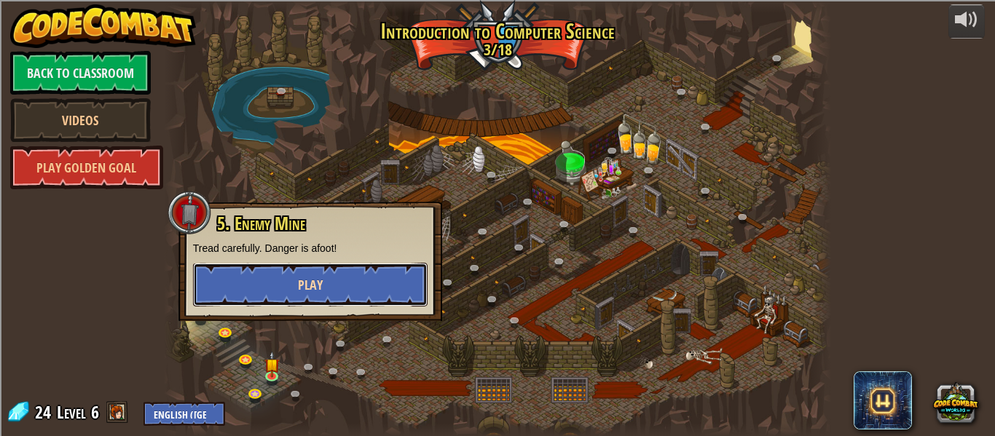
click at [280, 291] on button "Play" at bounding box center [310, 285] width 235 height 44
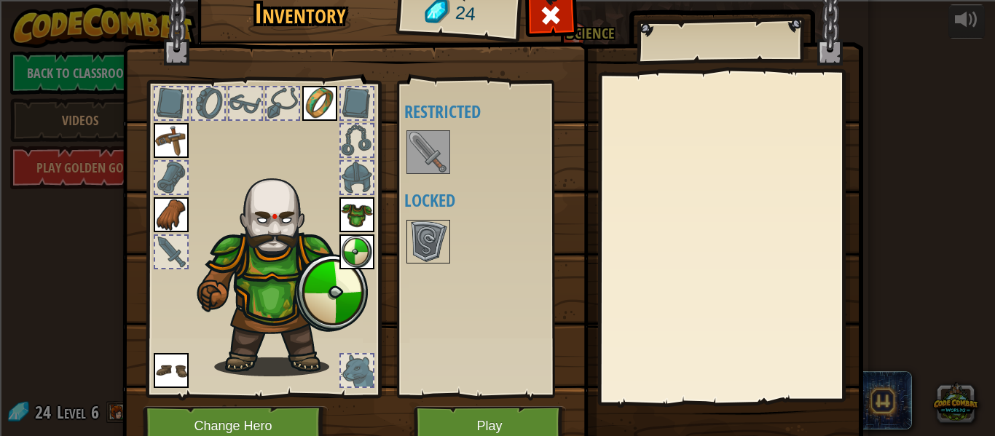
click at [363, 359] on div at bounding box center [357, 371] width 32 height 32
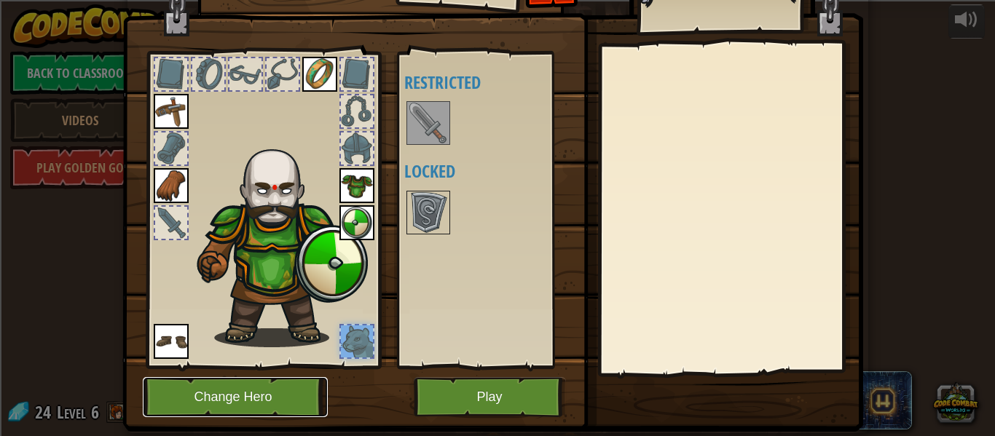
click at [283, 396] on button "Change Hero" at bounding box center [235, 397] width 185 height 40
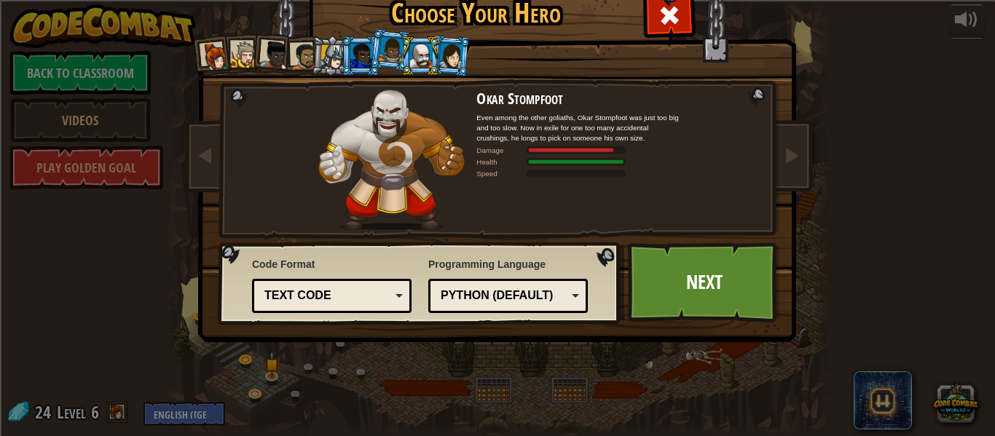
click at [254, 60] on li at bounding box center [272, 53] width 43 height 43
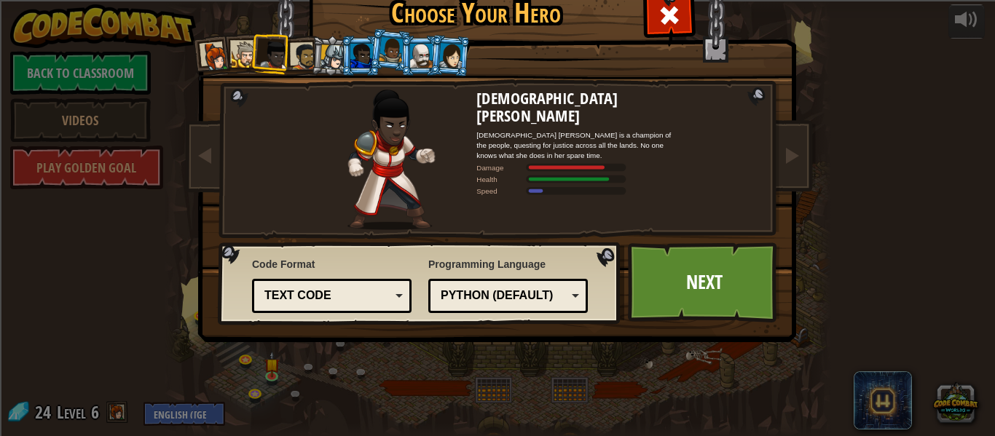
click at [243, 54] on div at bounding box center [245, 55] width 27 height 27
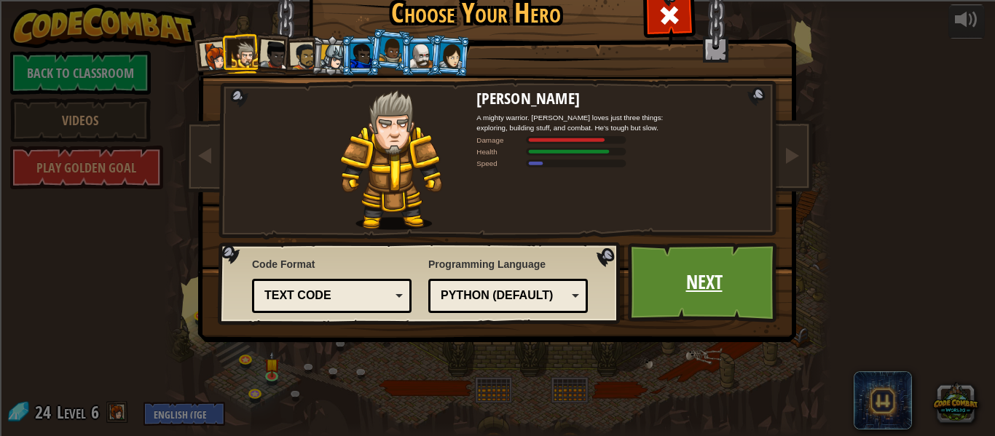
click at [649, 259] on link "Next" at bounding box center [704, 283] width 152 height 80
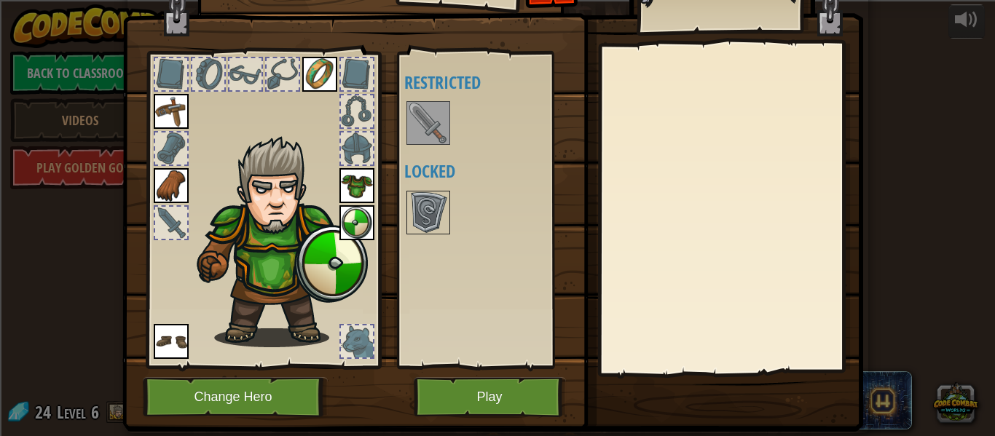
scroll to position [58, 0]
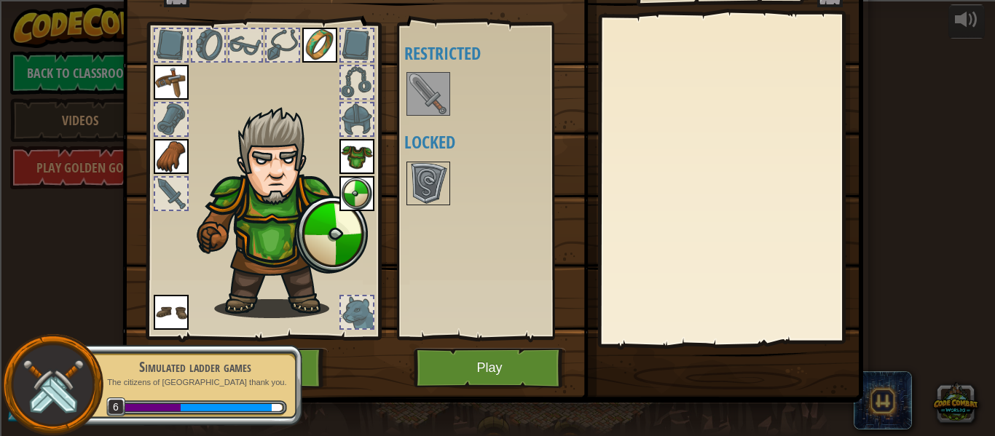
click at [425, 82] on img at bounding box center [428, 94] width 41 height 41
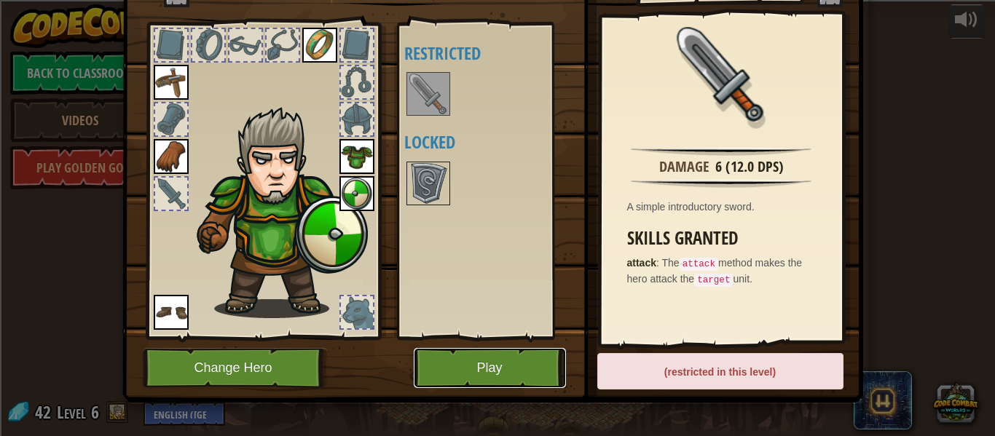
click at [502, 363] on button "Play" at bounding box center [490, 368] width 152 height 40
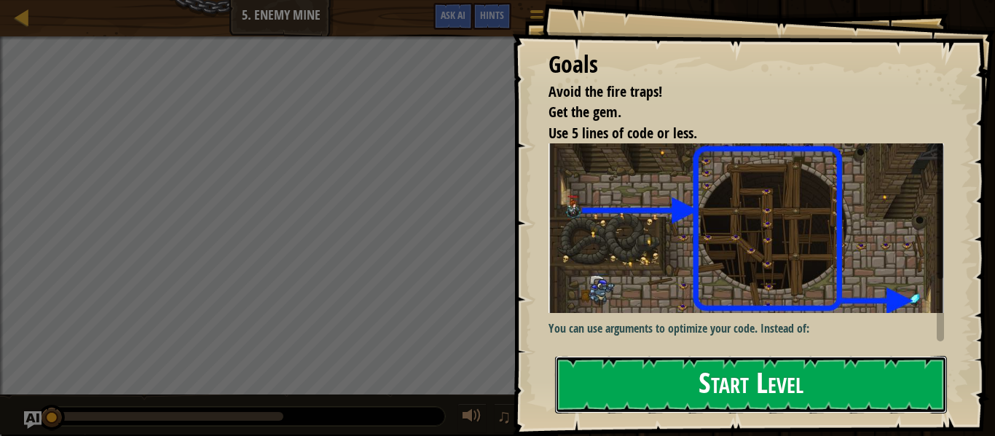
click at [671, 382] on button "Start Level" at bounding box center [751, 385] width 392 height 58
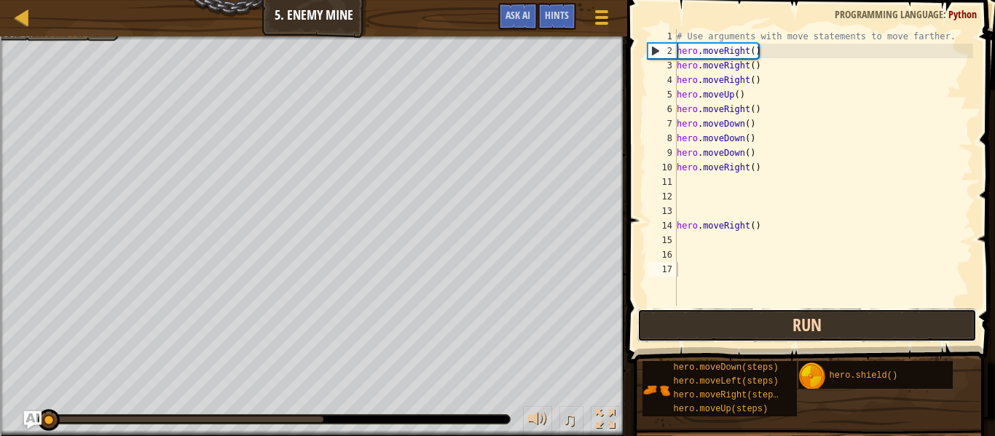
click at [705, 322] on button "Run" at bounding box center [808, 326] width 340 height 34
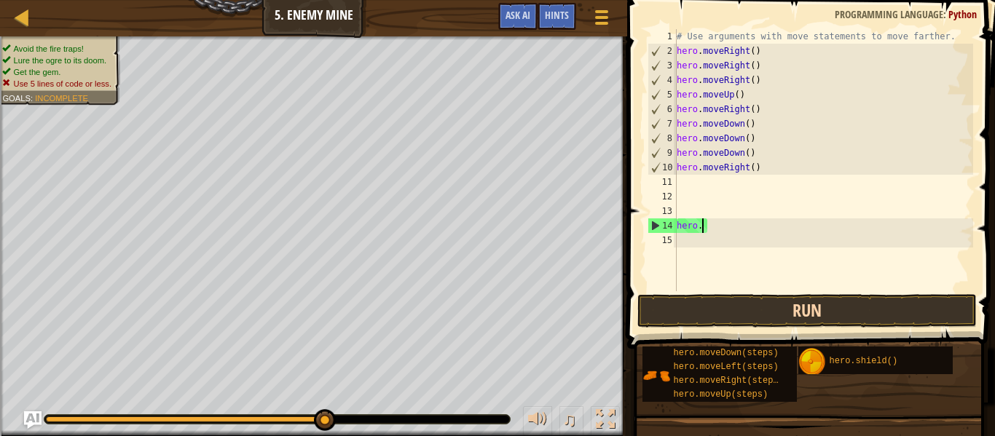
type textarea "h"
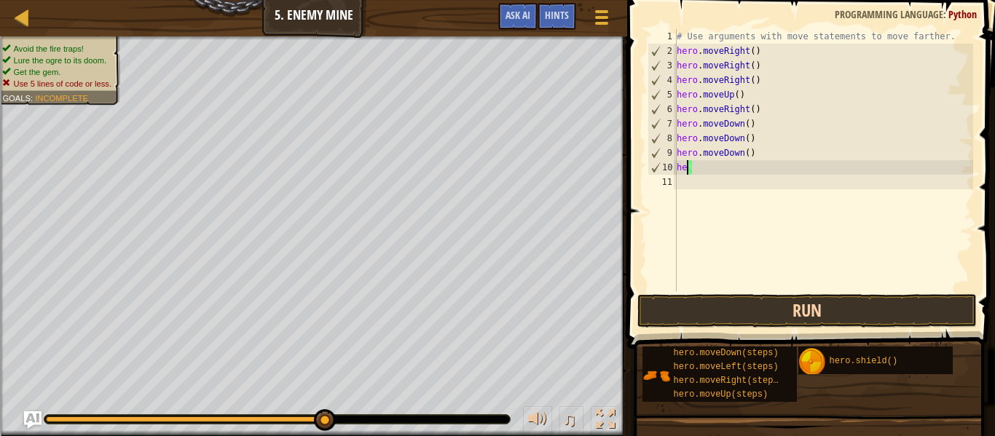
type textarea "h"
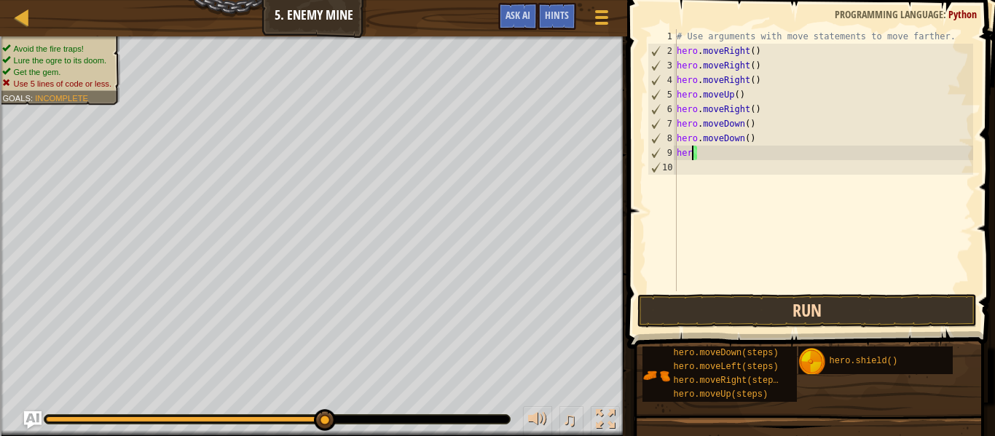
type textarea "h"
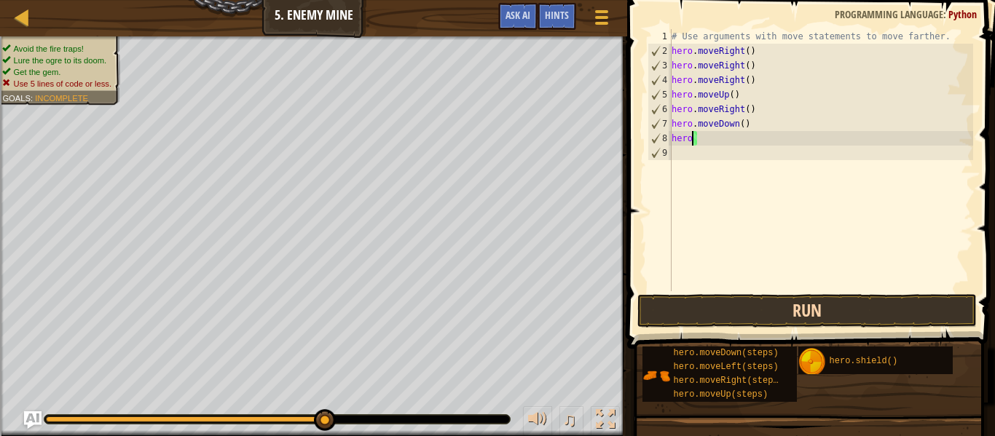
type textarea "h"
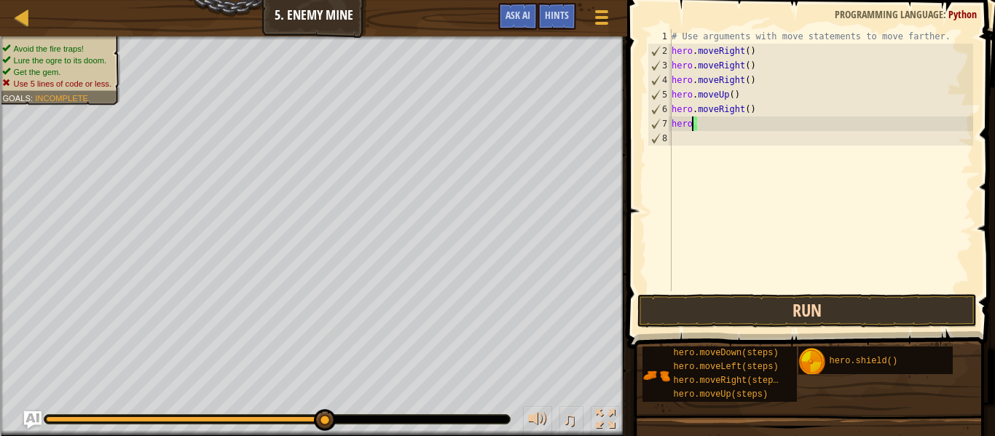
type textarea "h"
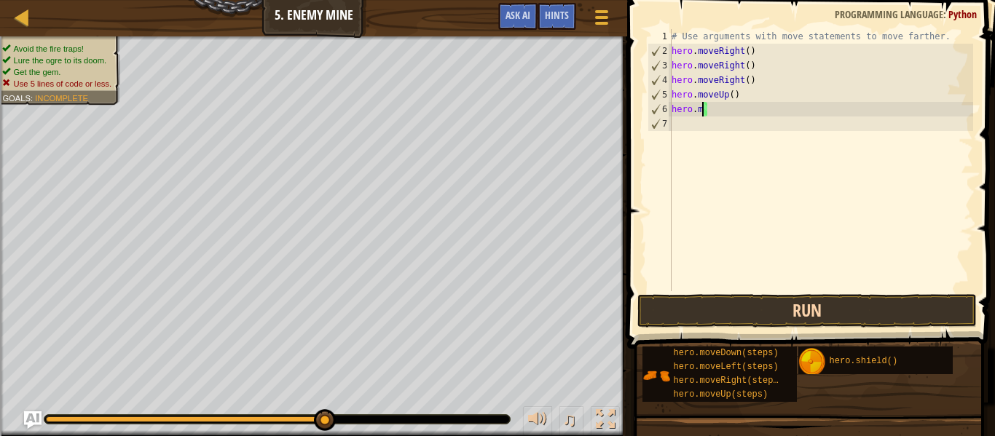
type textarea "h"
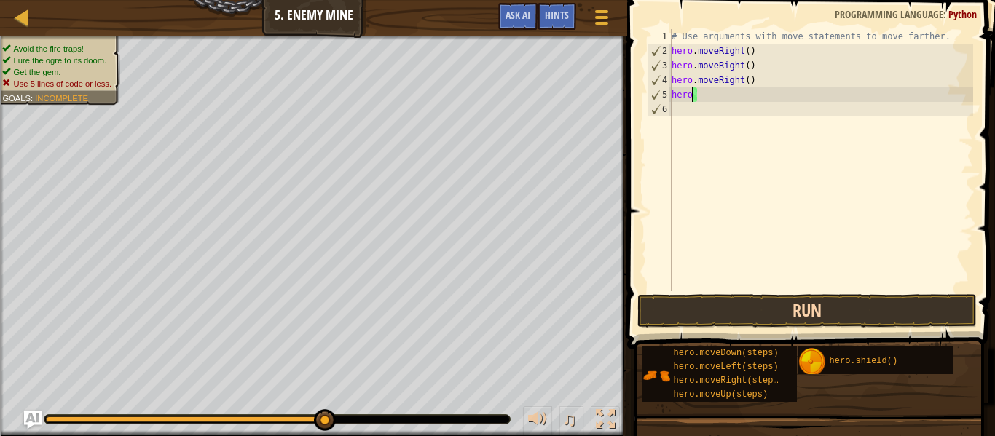
type textarea "h"
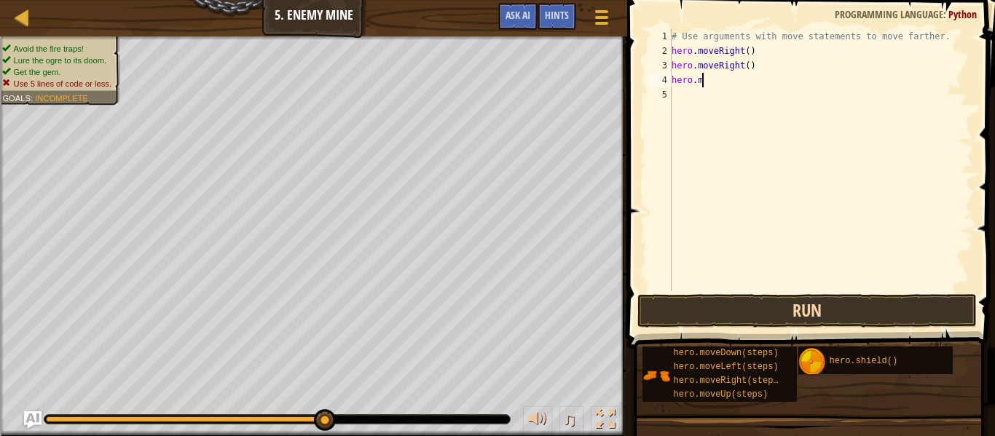
type textarea "h"
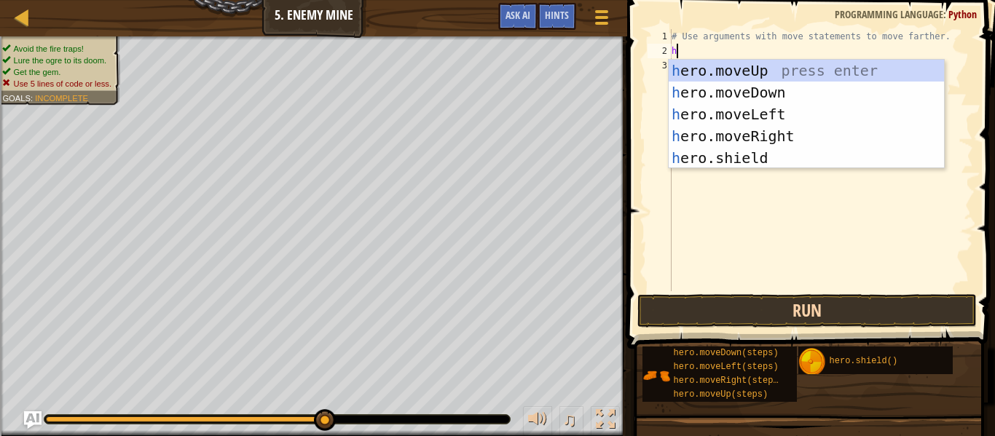
scroll to position [7, 0]
click at [718, 70] on div "h ero.moveUp press enter h ero.moveDown press enter h ero.moveLeft press enter …" at bounding box center [806, 136] width 275 height 153
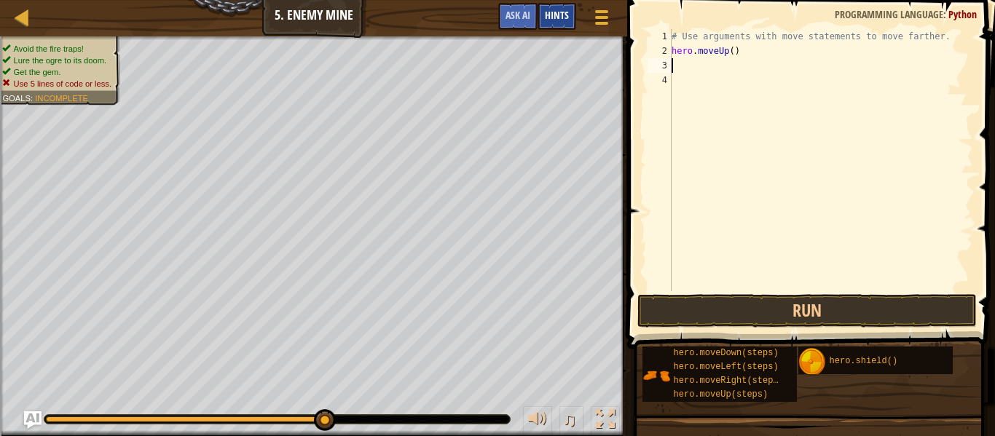
click at [562, 21] on span "Hints" at bounding box center [557, 15] width 24 height 14
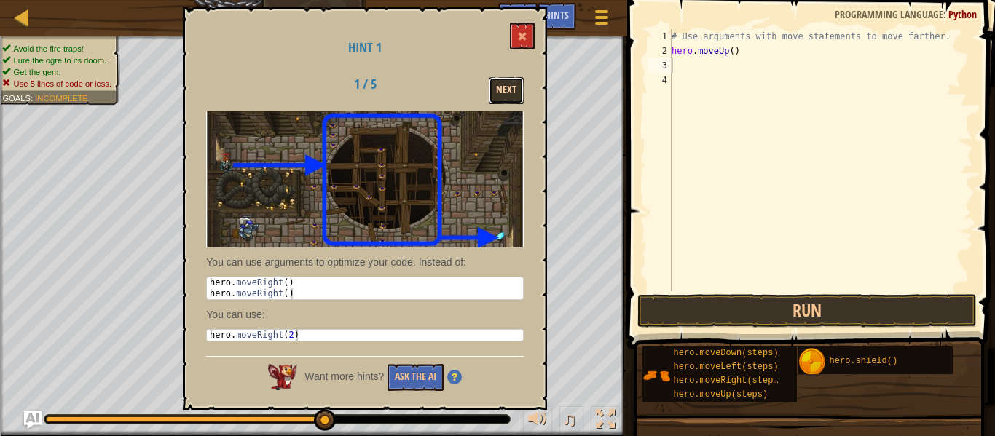
click at [496, 80] on button "Next" at bounding box center [506, 90] width 35 height 27
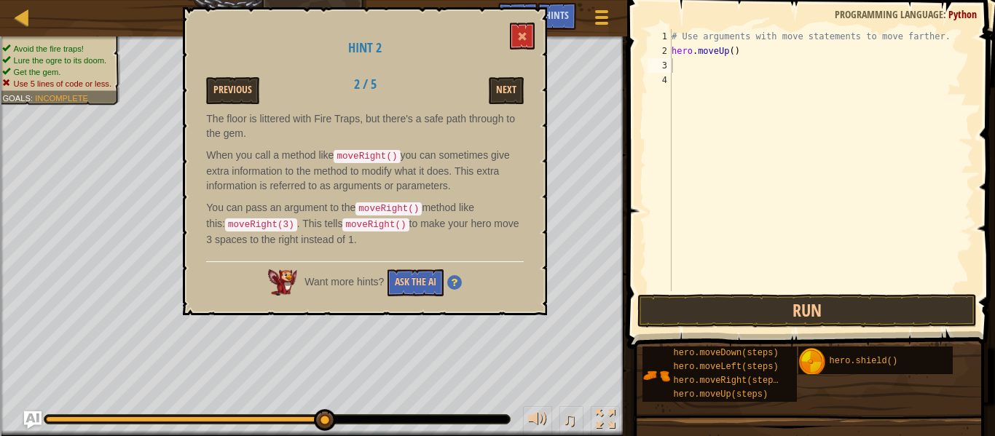
click at [535, 40] on div "Hint 2 Previous 2 / 5 Next The floor is littered with Fire Traps, but there's a…" at bounding box center [365, 161] width 364 height 308
click at [529, 41] on button at bounding box center [522, 36] width 25 height 27
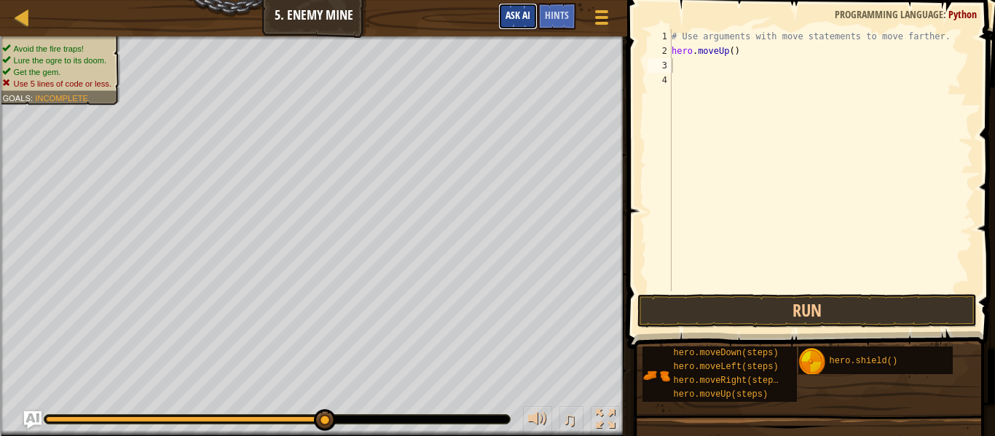
click at [517, 23] on button "Ask AI" at bounding box center [517, 16] width 39 height 27
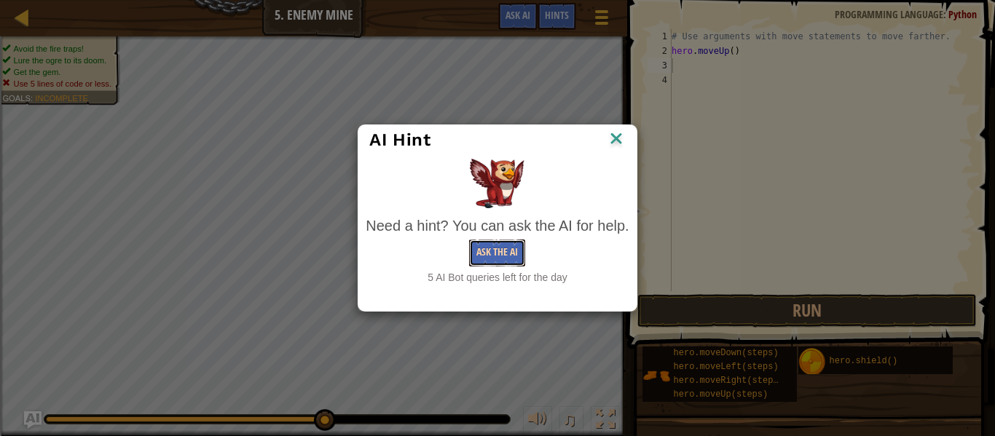
click at [489, 243] on button "Ask the AI" at bounding box center [497, 253] width 56 height 27
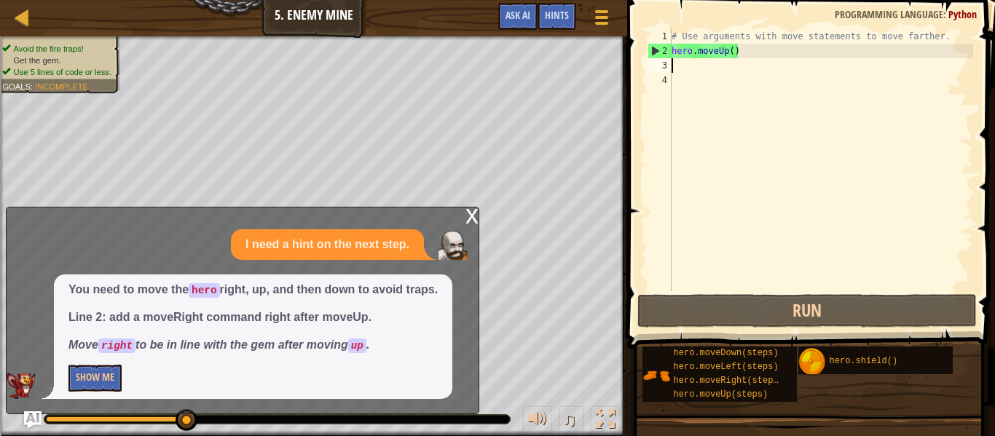
click at [476, 220] on div "x" at bounding box center [472, 215] width 13 height 15
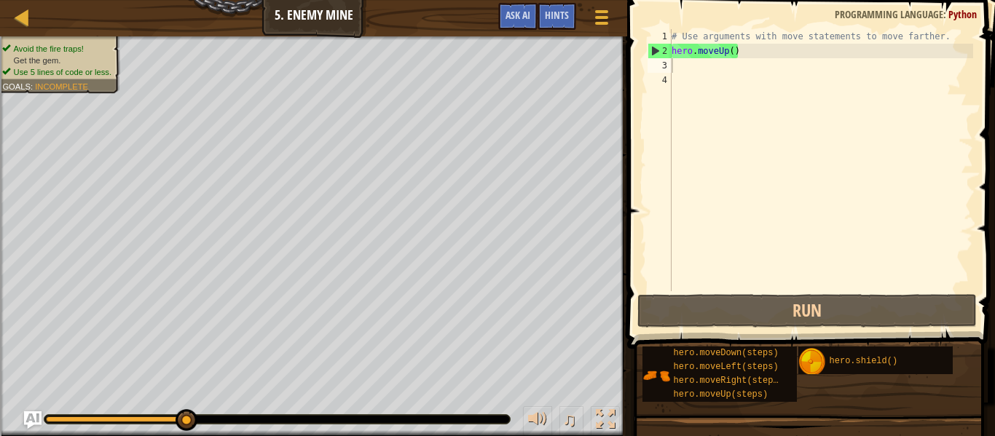
click at [684, 63] on div "# Use arguments with move statements to move farther. hero . moveUp ( )" at bounding box center [821, 174] width 305 height 291
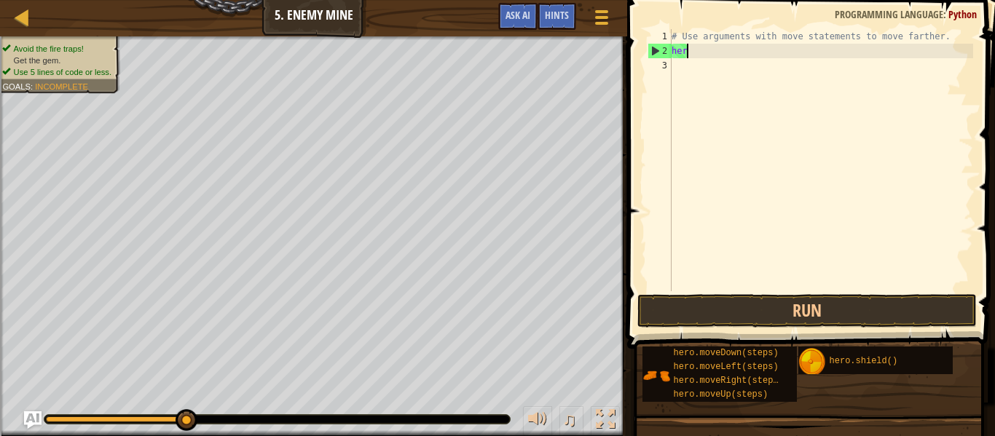
type textarea "h"
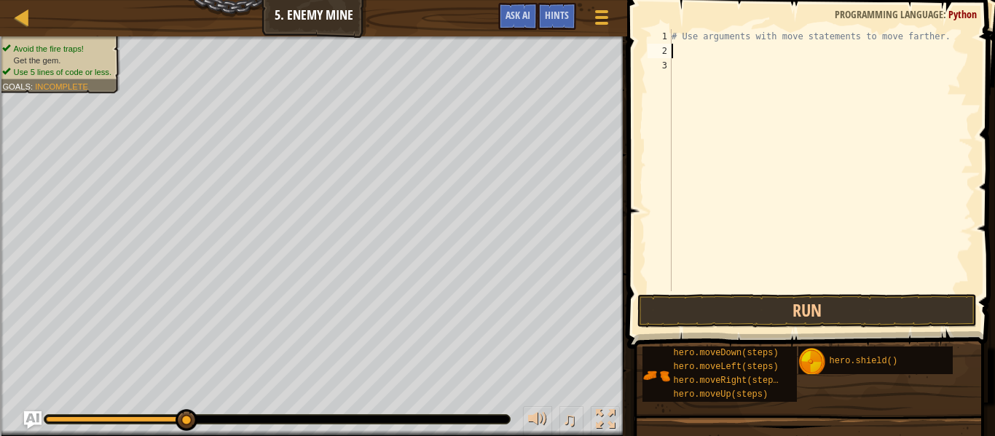
type textarea "h"
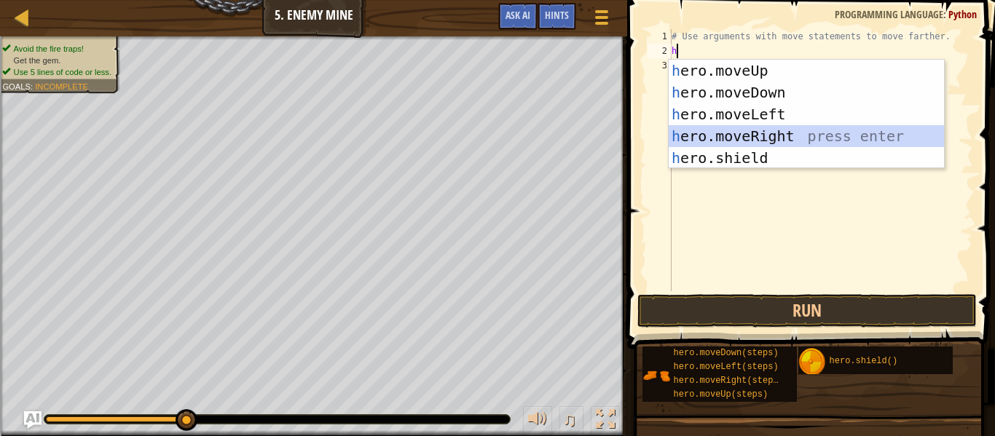
click at [732, 135] on div "h ero.moveUp press enter h ero.moveDown press enter h ero.moveLeft press enter …" at bounding box center [806, 136] width 275 height 153
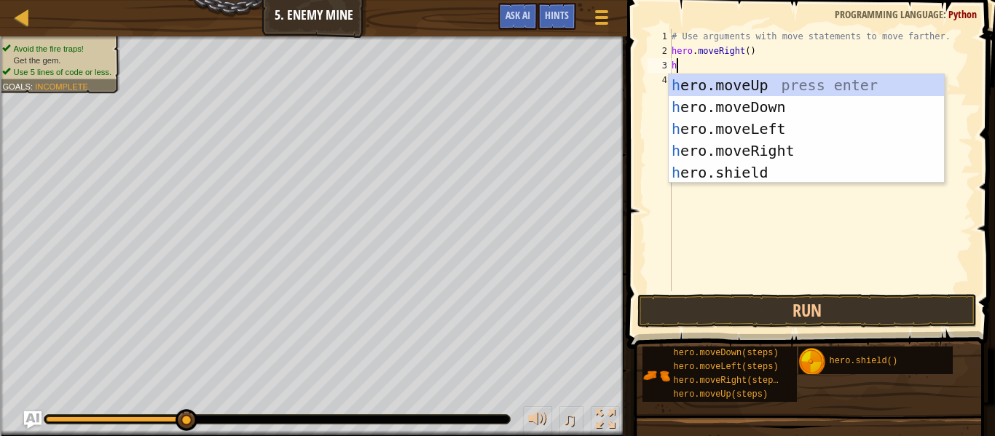
type textarea "h"
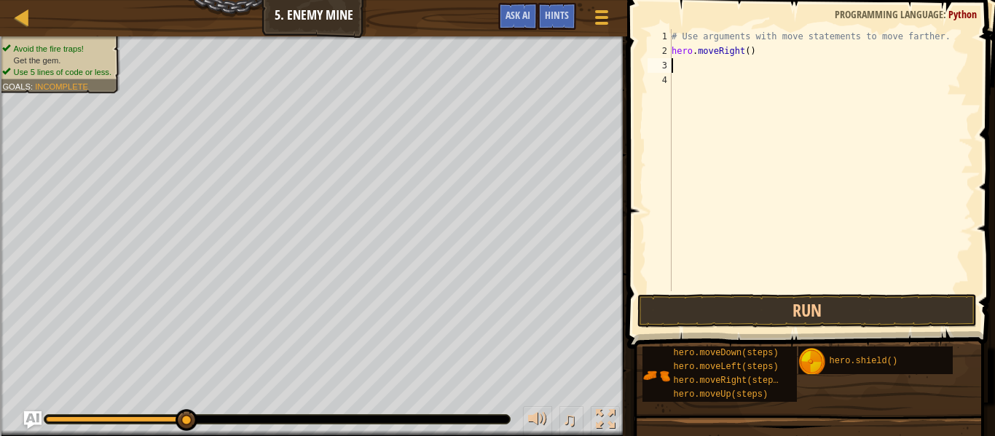
type textarea "h"
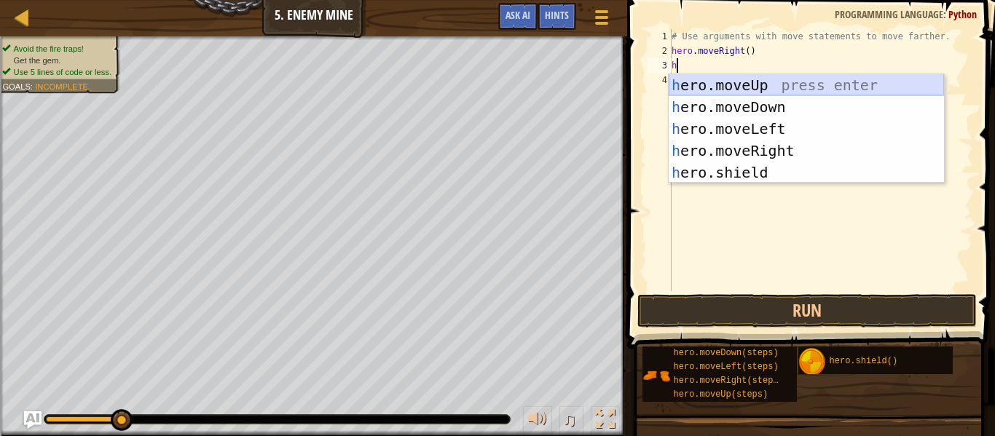
click at [763, 87] on div "h ero.moveUp press enter h ero.moveDown press enter h ero.moveLeft press enter …" at bounding box center [806, 150] width 275 height 153
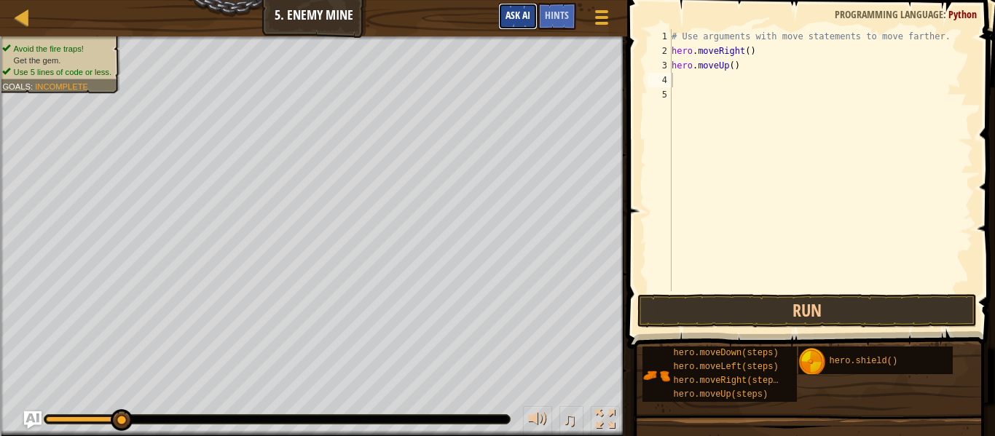
click at [512, 22] on button "Ask AI" at bounding box center [517, 16] width 39 height 27
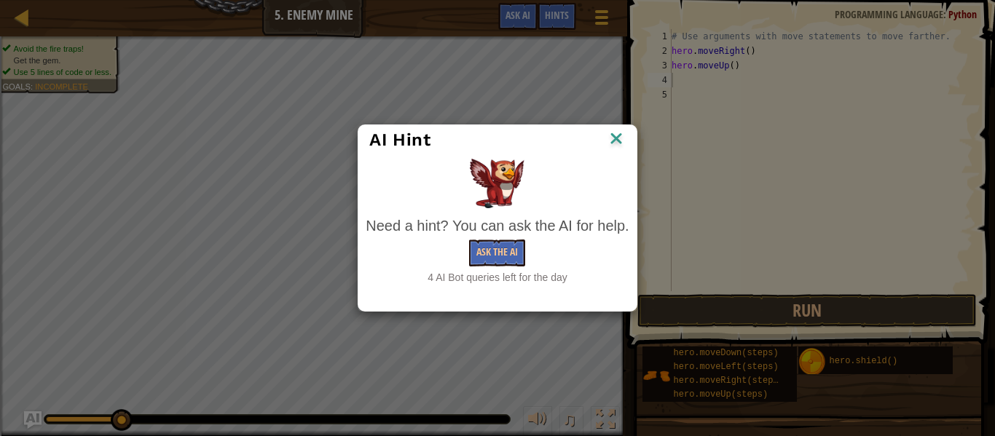
click at [619, 142] on img at bounding box center [616, 140] width 19 height 22
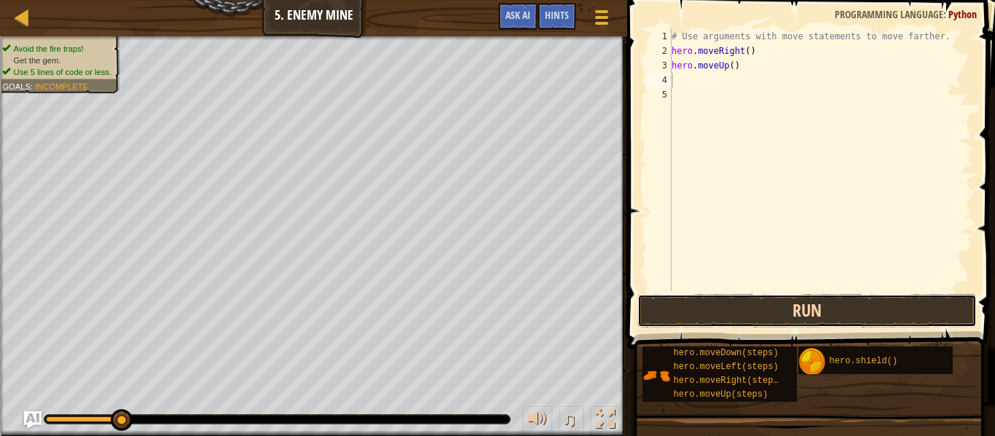
click at [670, 320] on button "Run" at bounding box center [808, 311] width 340 height 34
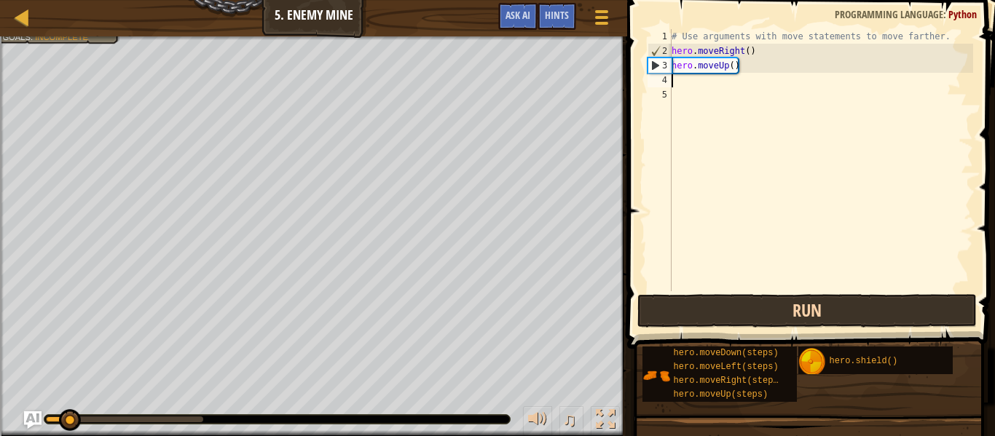
type textarea "h"
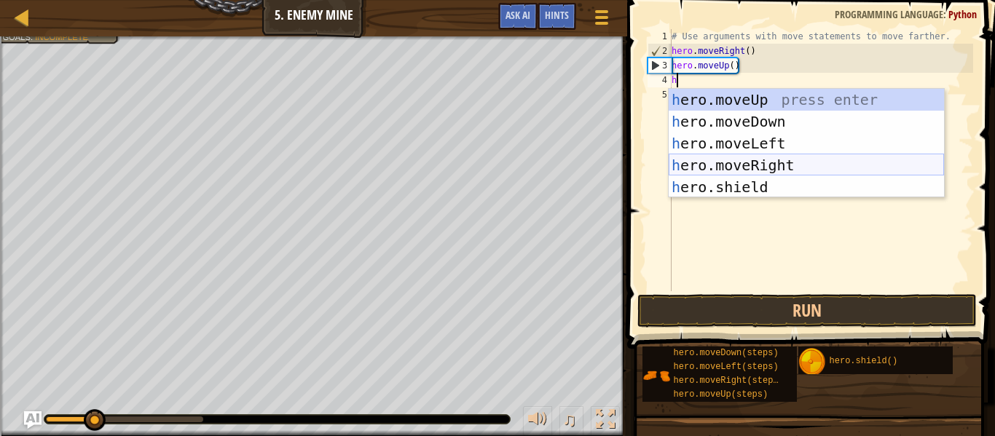
click at [740, 170] on div "h ero.moveUp press enter h ero.moveDown press enter h ero.moveLeft press enter …" at bounding box center [806, 165] width 275 height 153
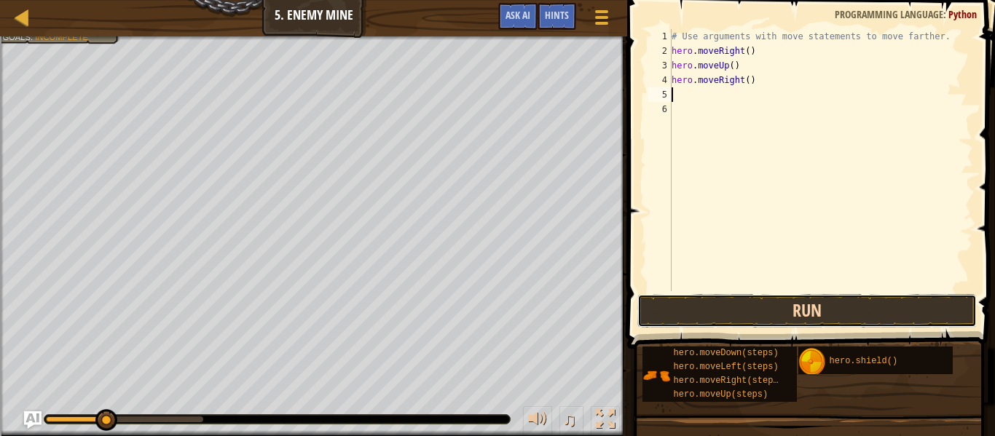
click at [742, 310] on button "Run" at bounding box center [808, 311] width 340 height 34
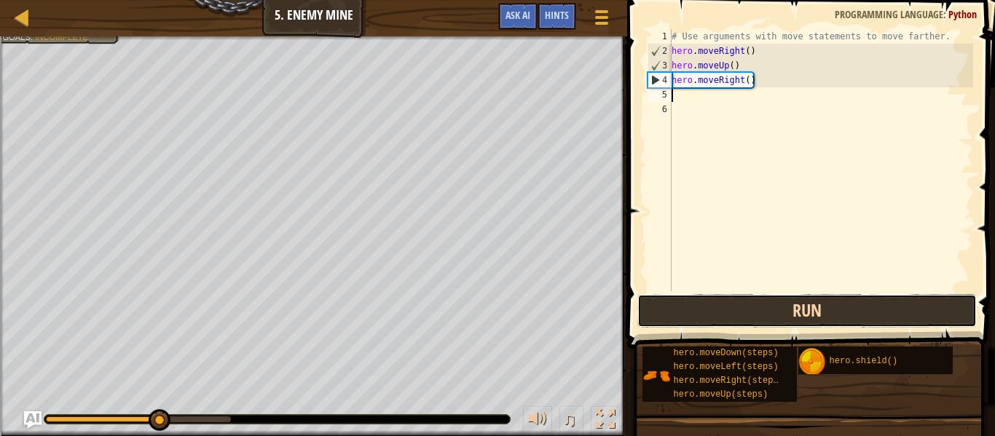
click at [742, 310] on button "Run" at bounding box center [808, 311] width 340 height 34
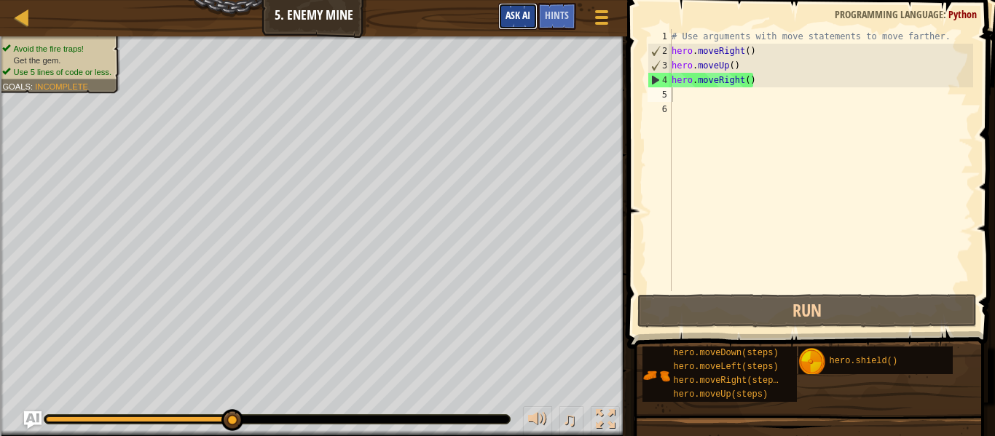
click at [529, 10] on span "Ask AI" at bounding box center [518, 15] width 25 height 14
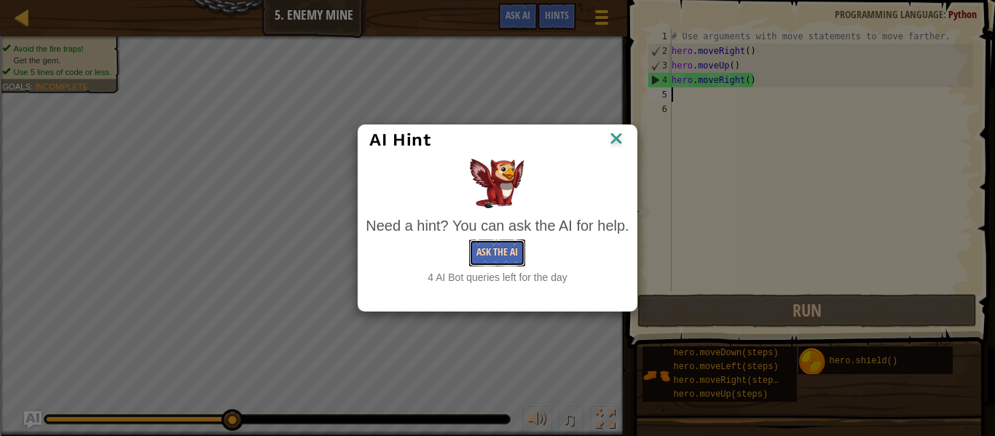
click at [512, 251] on button "Ask the AI" at bounding box center [497, 253] width 56 height 27
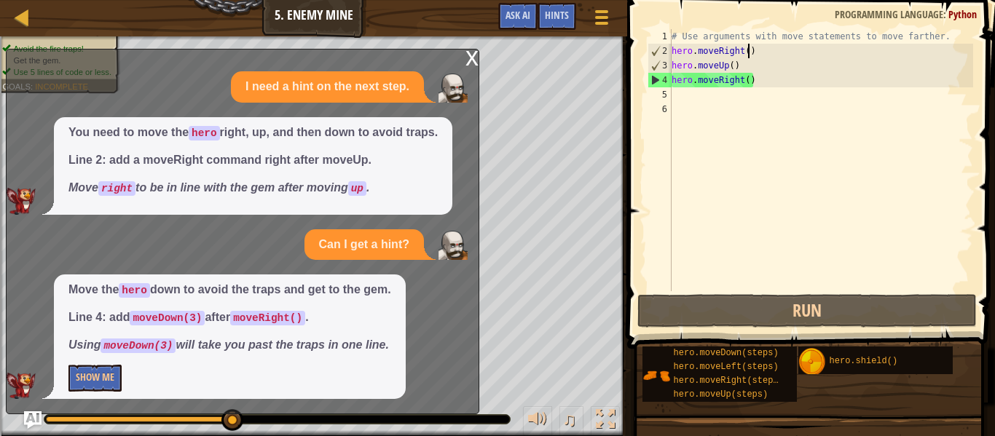
click at [746, 56] on div "# Use arguments with move statements to move farther. hero . moveRight ( ) hero…" at bounding box center [821, 174] width 305 height 291
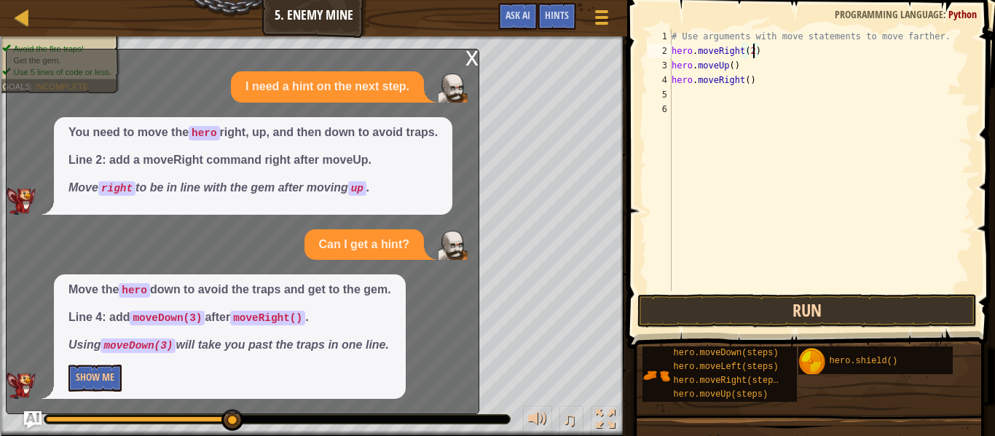
type textarea "hero.moveRight(2)"
click at [754, 314] on button "Run" at bounding box center [808, 311] width 340 height 34
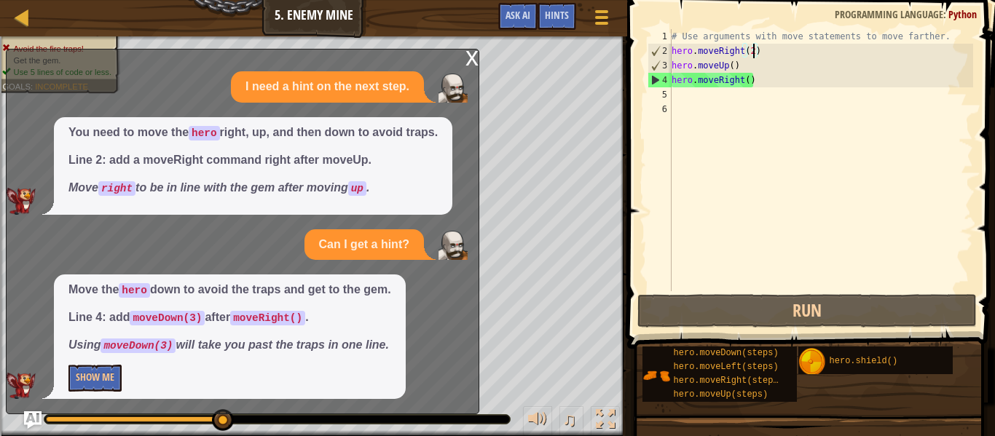
click at [861, 244] on div "# Use arguments with move statements to move farther. hero . moveRight ( 2 ) he…" at bounding box center [821, 174] width 305 height 291
click at [472, 63] on div "x" at bounding box center [472, 57] width 13 height 15
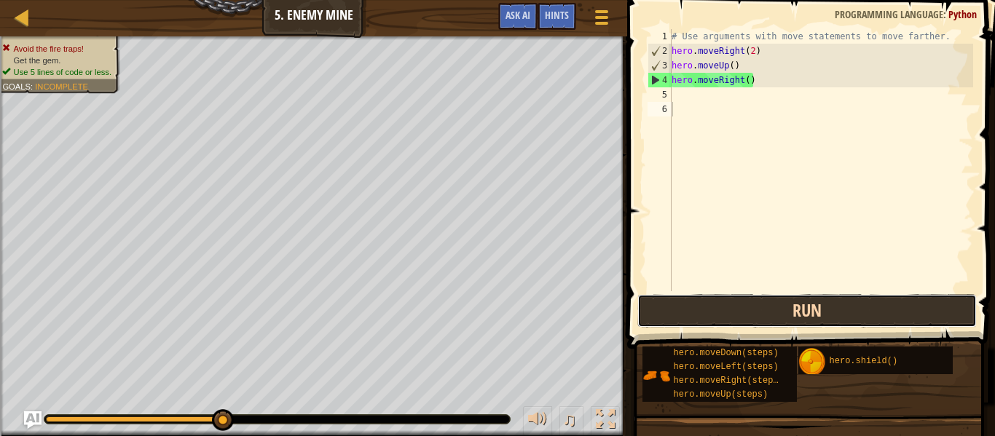
click at [704, 315] on button "Run" at bounding box center [808, 311] width 340 height 34
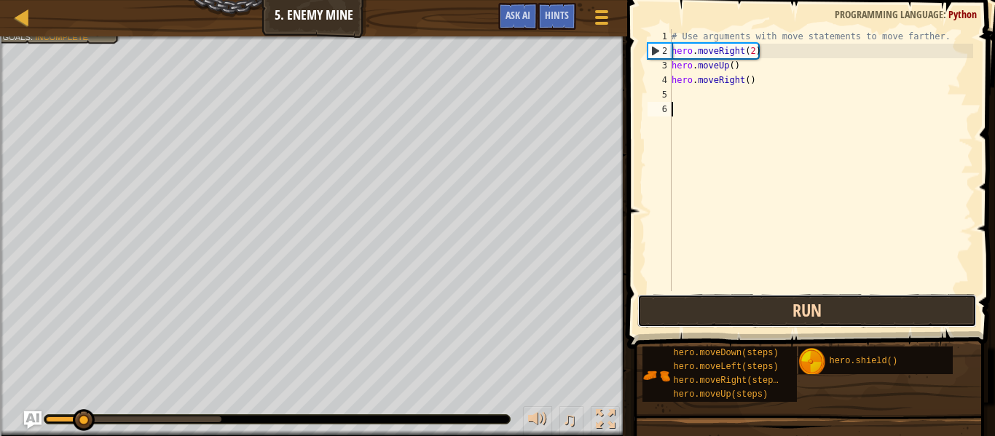
click at [704, 315] on button "Run" at bounding box center [808, 311] width 340 height 34
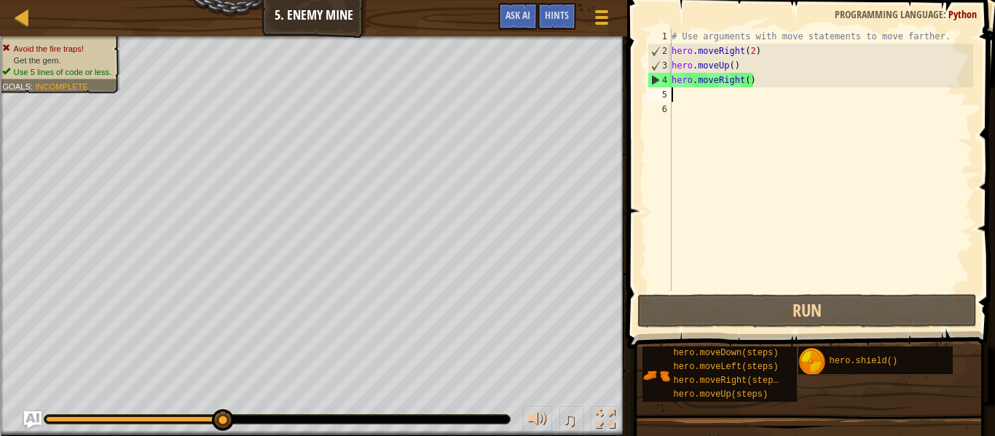
click at [674, 98] on div "# Use arguments with move statements to move farther. hero . moveRight ( 2 ) he…" at bounding box center [821, 174] width 305 height 291
type textarea "h"
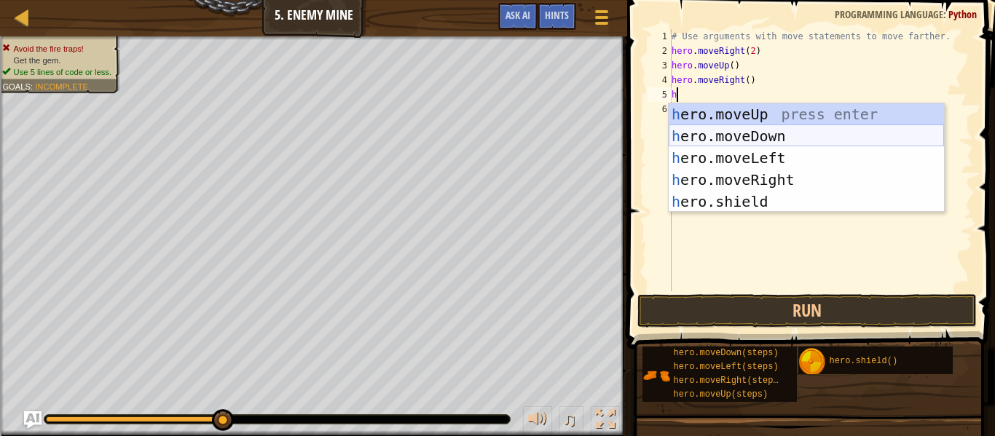
click at [729, 135] on div "h ero.moveUp press enter h ero.moveDown press enter h ero.moveLeft press enter …" at bounding box center [806, 179] width 275 height 153
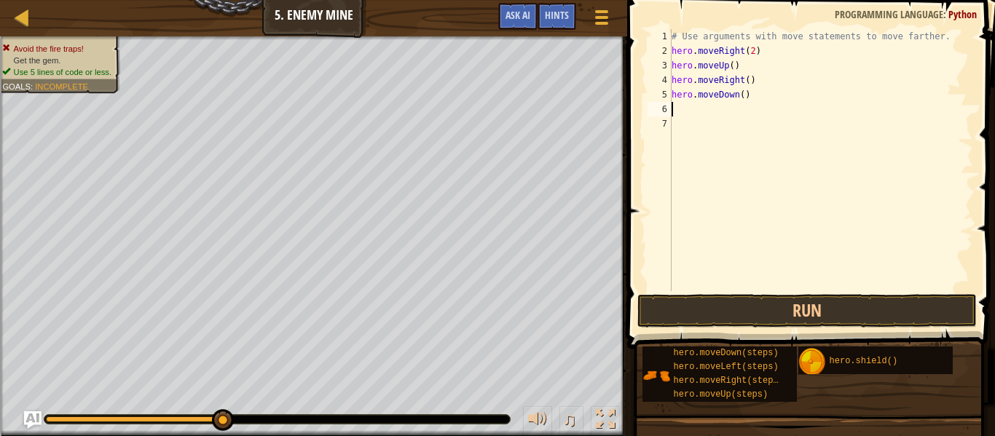
click at [743, 100] on div "# Use arguments with move statements to move farther. hero . moveRight ( 2 ) he…" at bounding box center [821, 174] width 305 height 291
type textarea "hero.moveDown(5)"
click at [796, 300] on button "Run" at bounding box center [808, 311] width 340 height 34
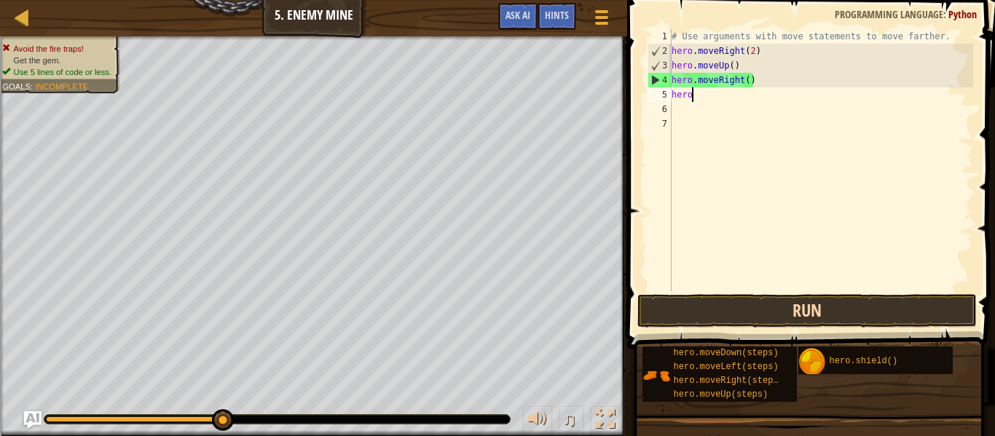
type textarea "h"
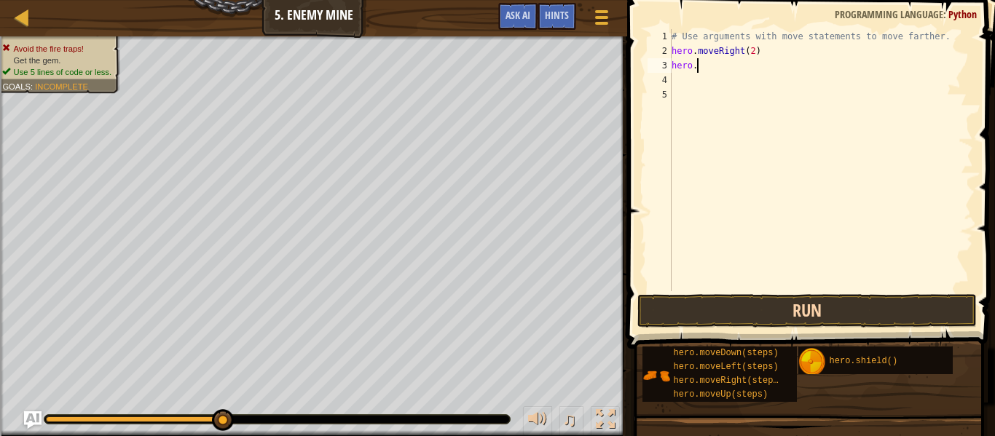
type textarea "h"
type textarea "# Use arguments with move statements"
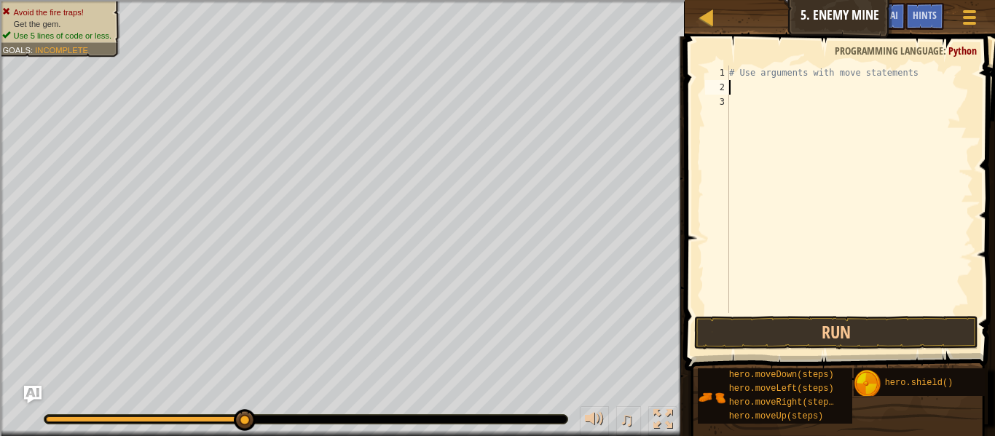
click at [735, 84] on div "# Use arguments with move statements" at bounding box center [850, 204] width 247 height 277
click at [762, 331] on button "Run" at bounding box center [836, 333] width 284 height 34
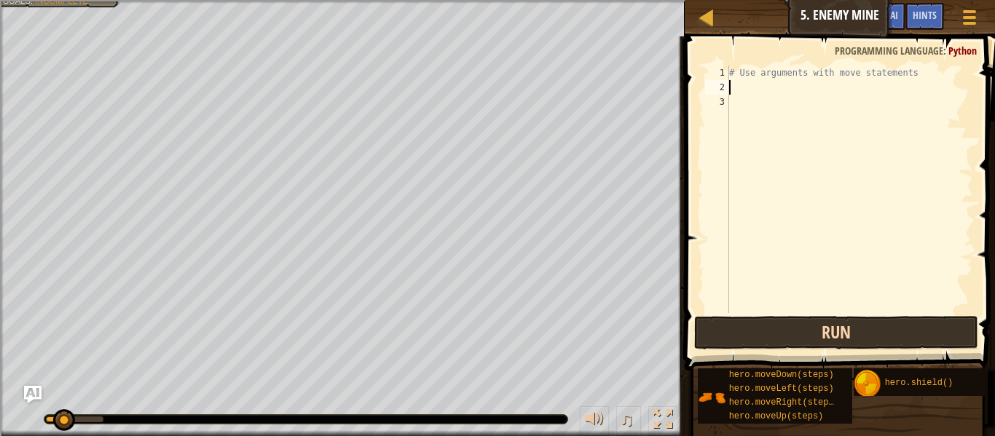
type textarea "h"
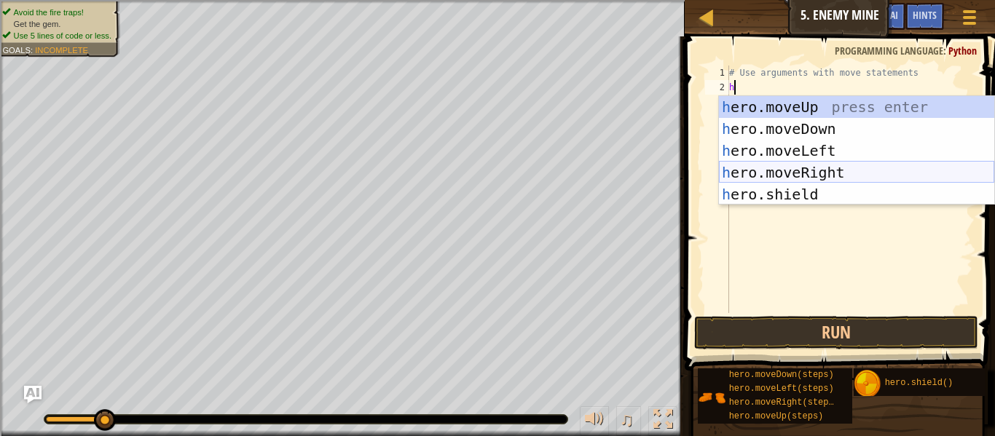
click at [798, 176] on div "h ero.moveUp press enter h ero.moveDown press enter h ero.moveLeft press enter …" at bounding box center [856, 172] width 275 height 153
